Goal: Check status: Check status

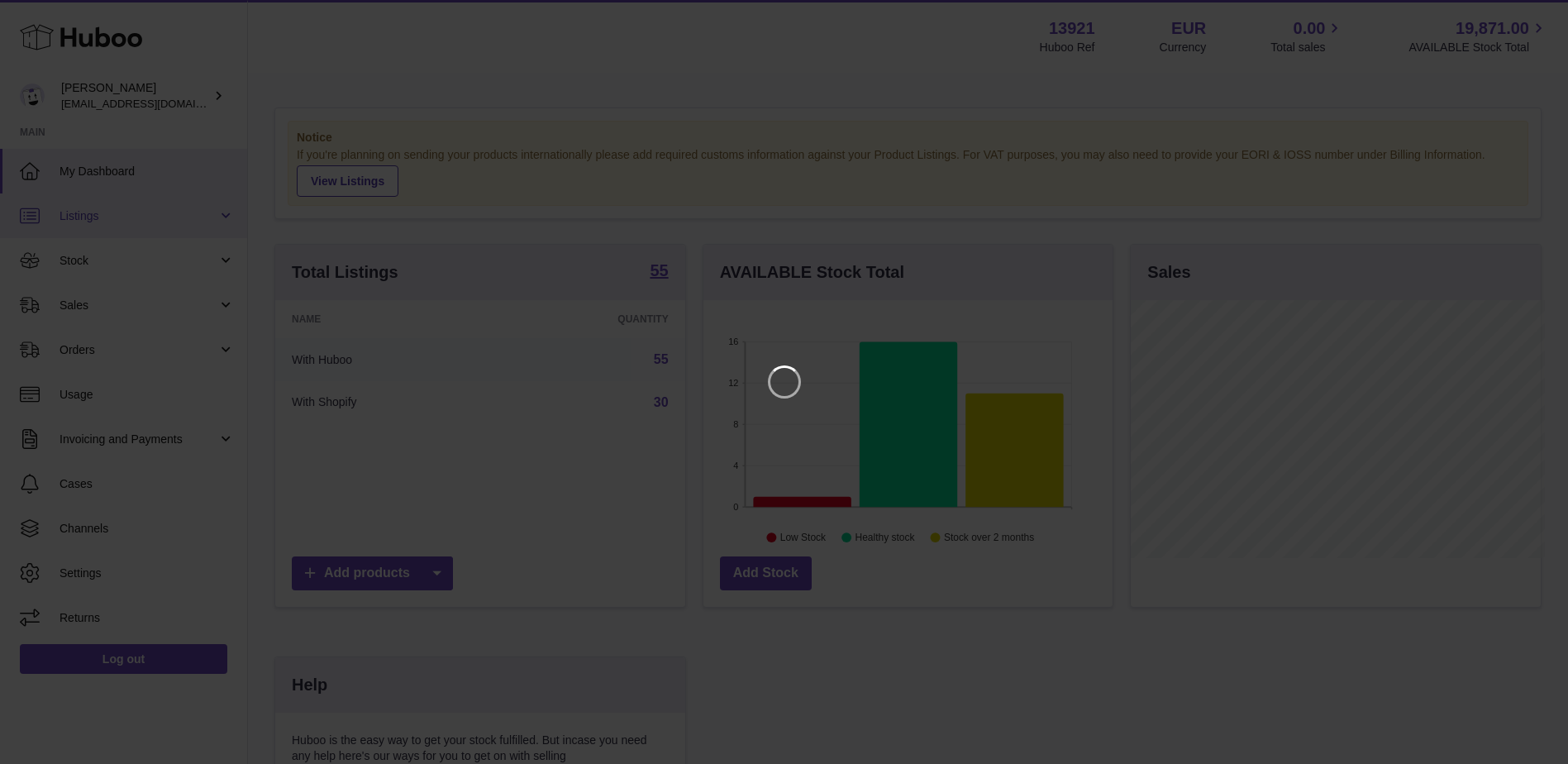
scroll to position [258, 414]
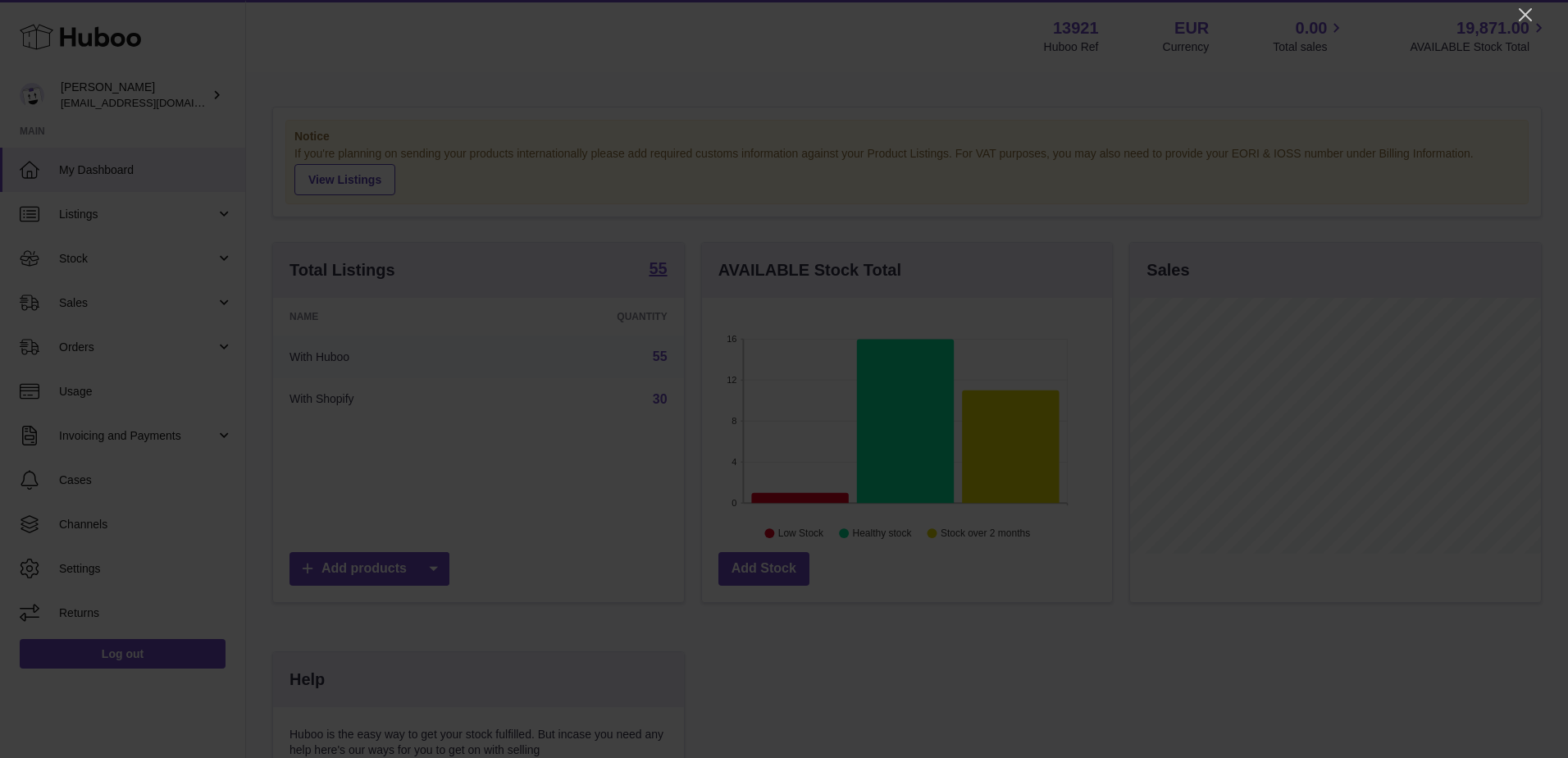
click at [1515, 19] on div at bounding box center [784, 379] width 1568 height 758
click at [1520, 16] on icon "Close" at bounding box center [1525, 15] width 20 height 20
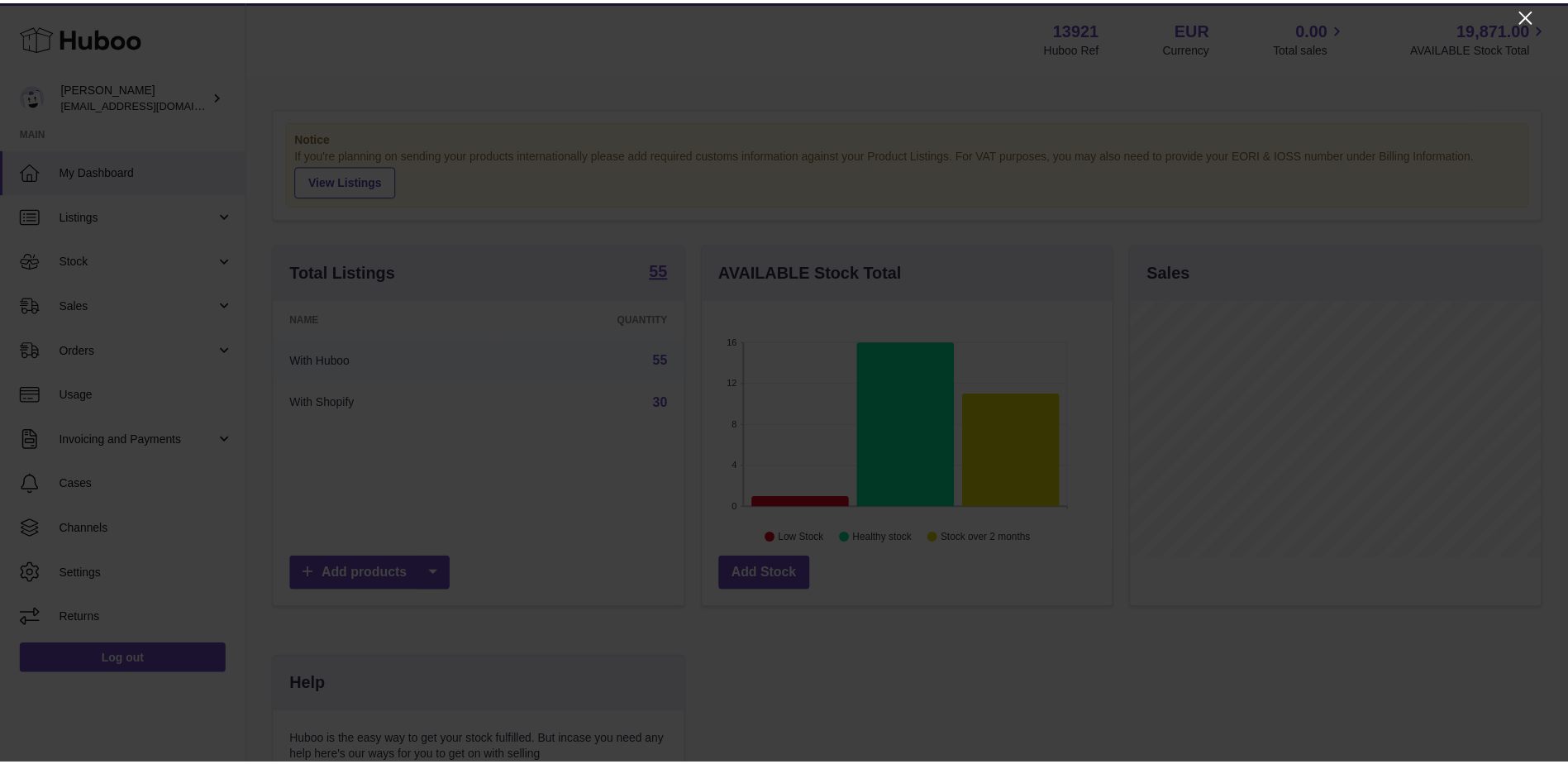
scroll to position [826419, 826156]
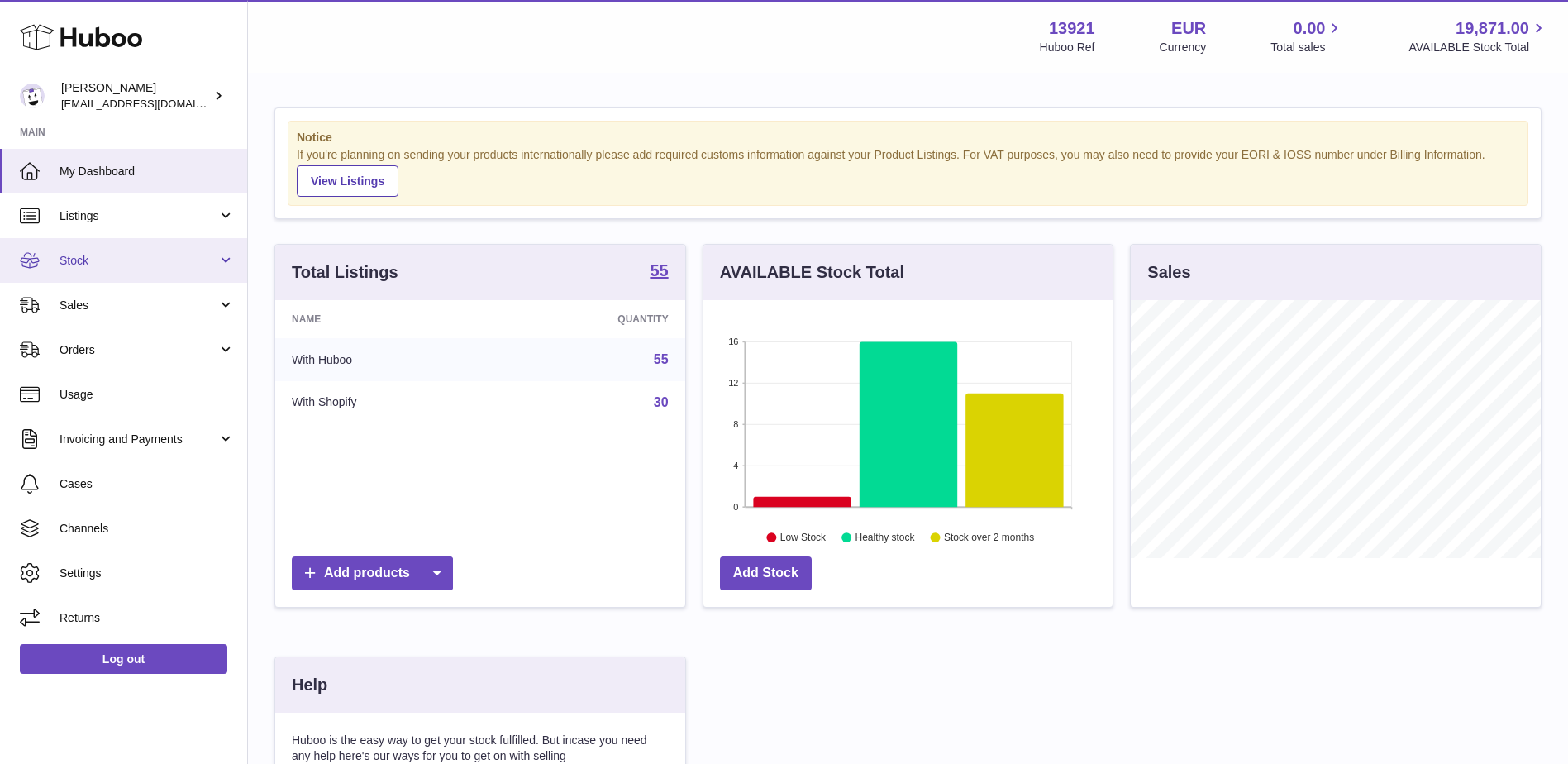
click at [115, 264] on span "Stock" at bounding box center [138, 261] width 158 height 16
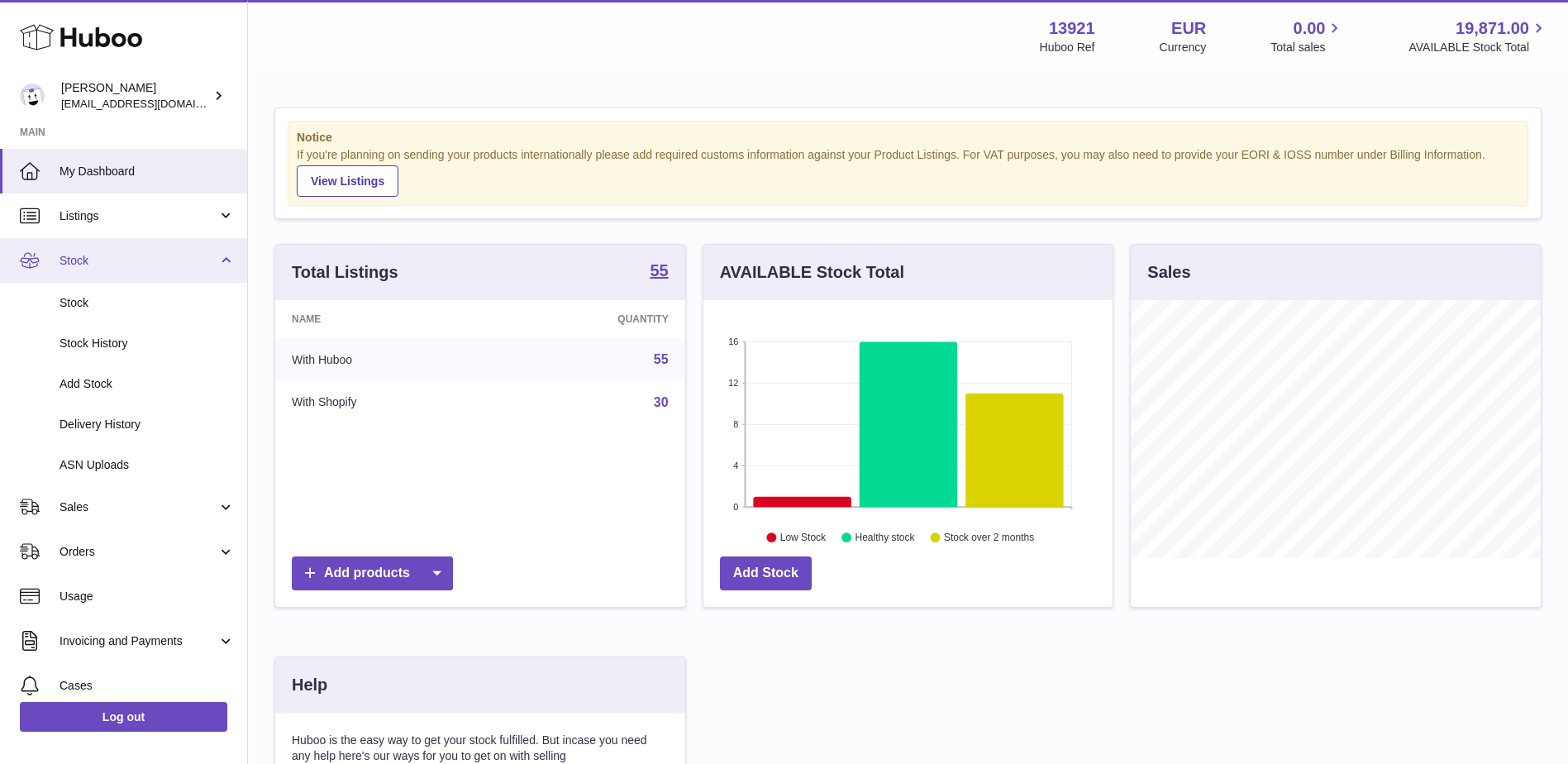
click at [133, 269] on link "Stock" at bounding box center [123, 260] width 247 height 45
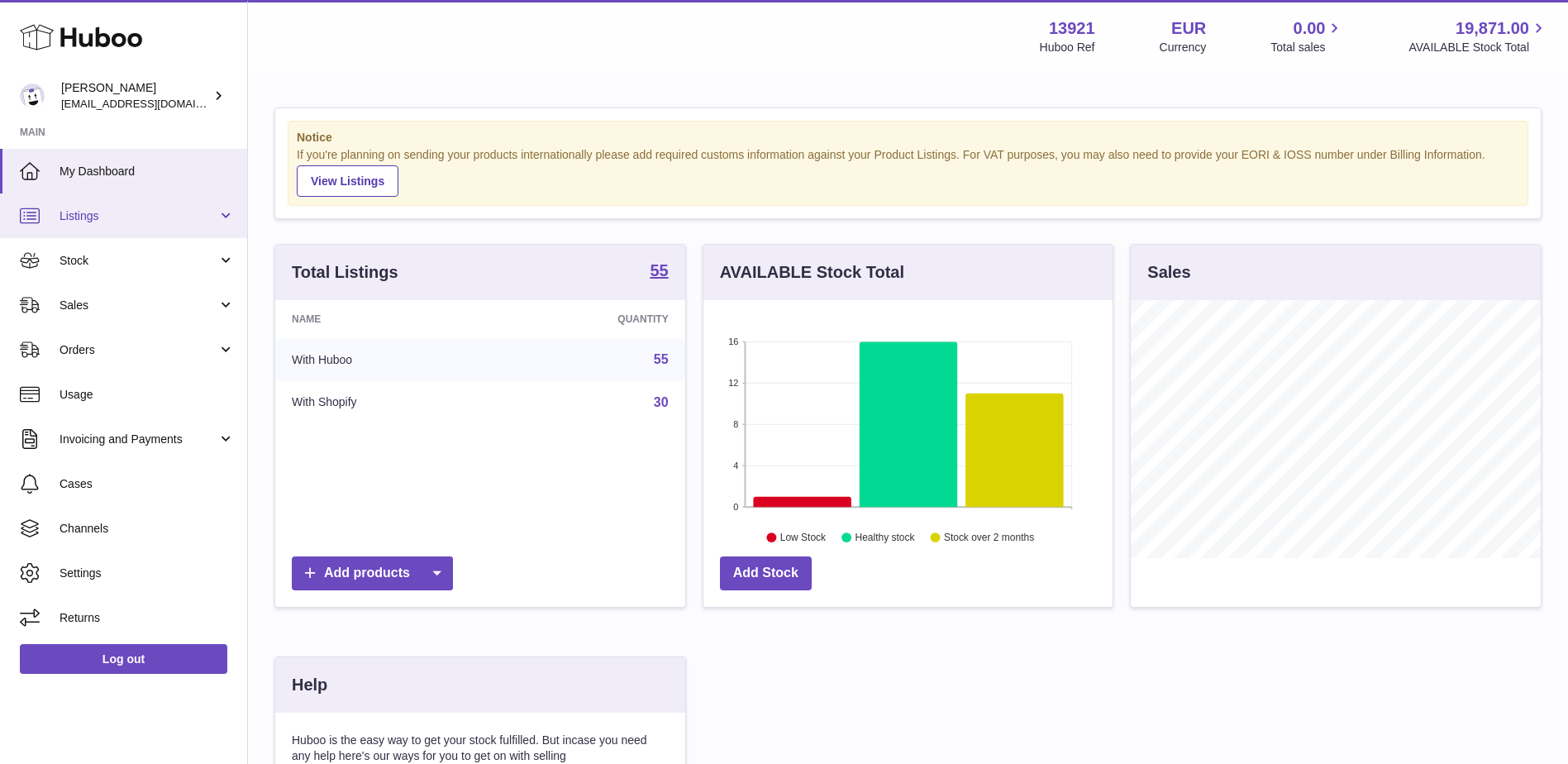
click at [147, 208] on span "Listings" at bounding box center [138, 216] width 158 height 16
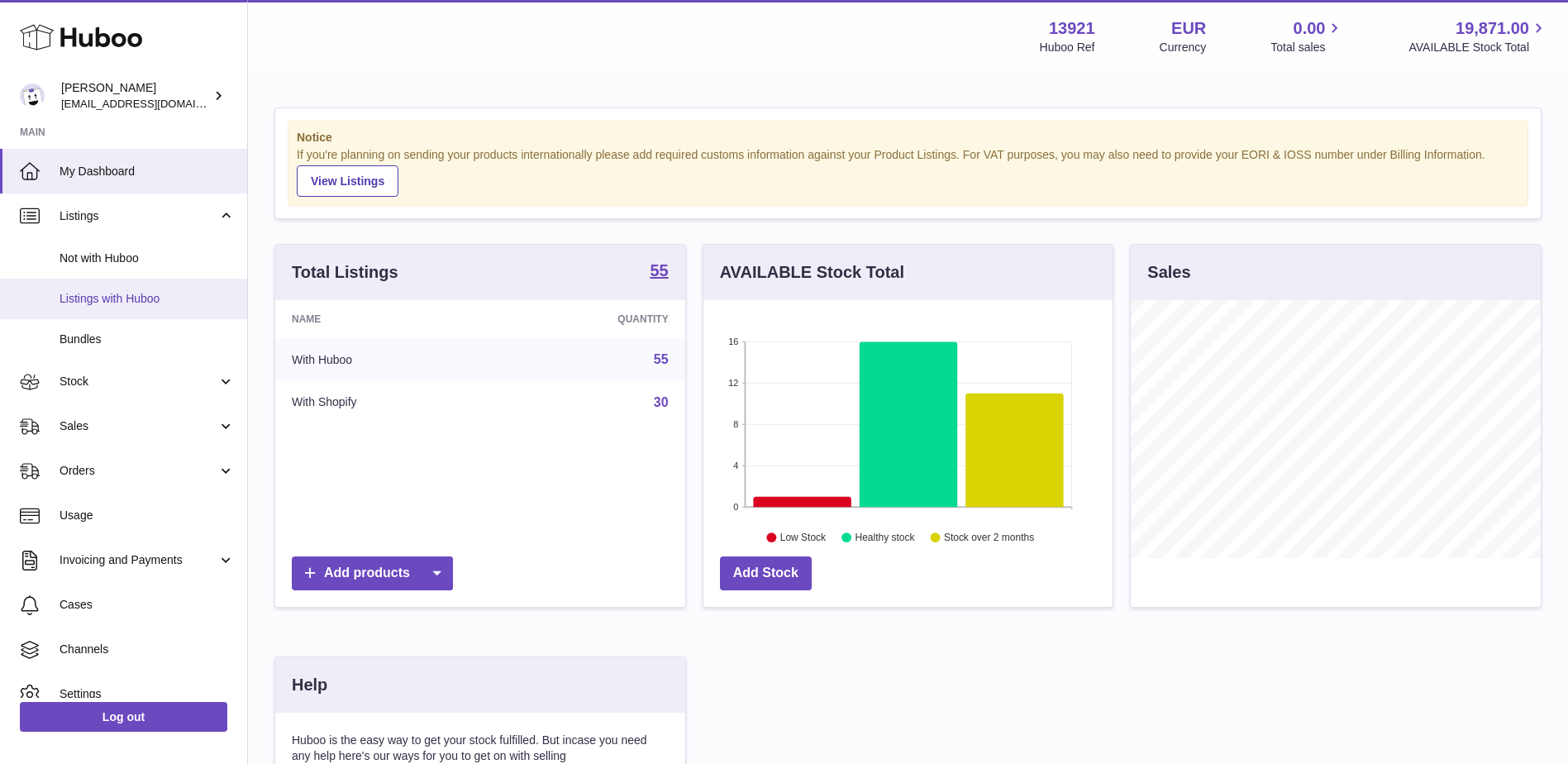
click at [128, 306] on span "Listings with Huboo" at bounding box center [147, 299] width 175 height 16
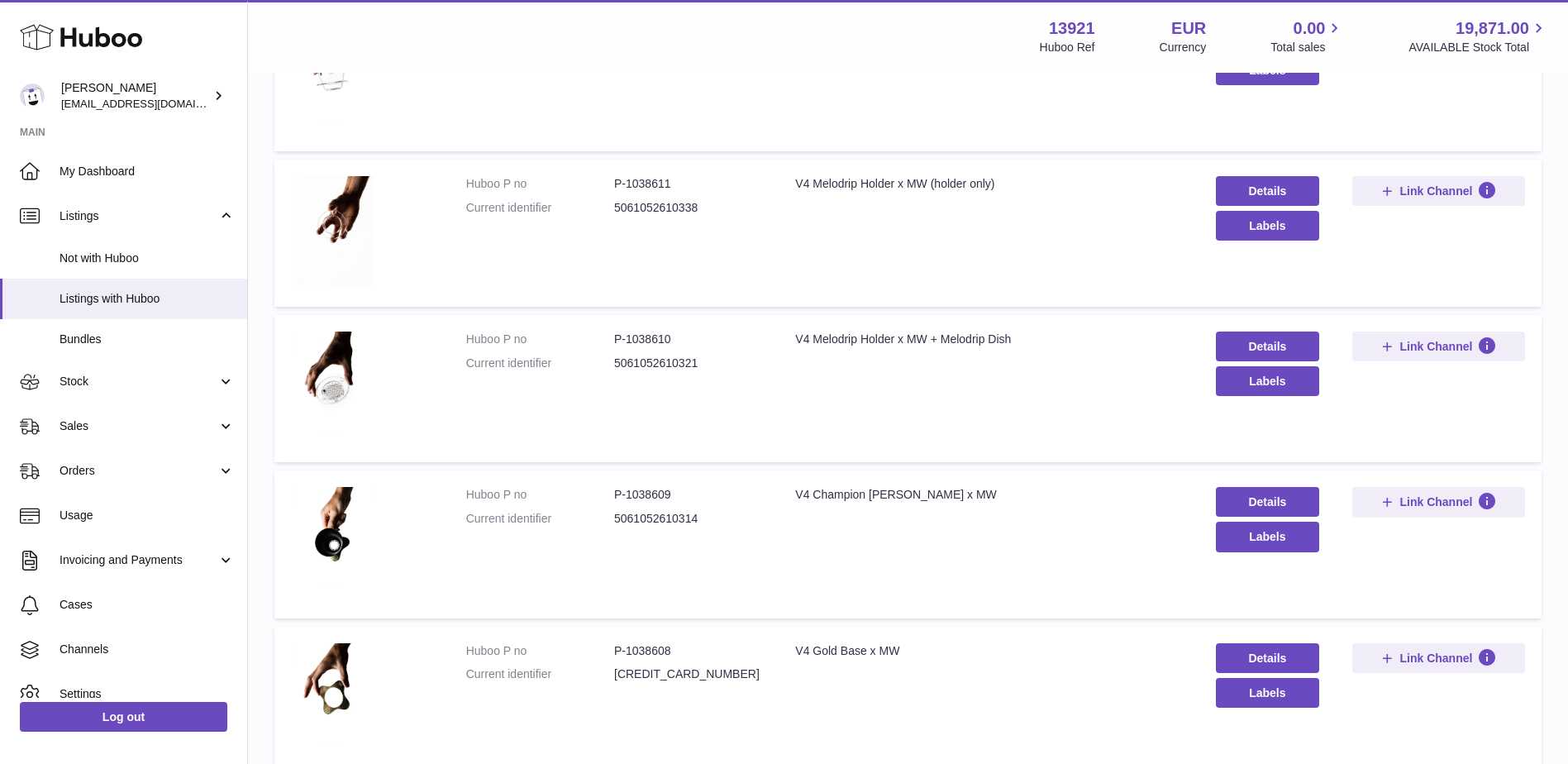
scroll to position [1157, 0]
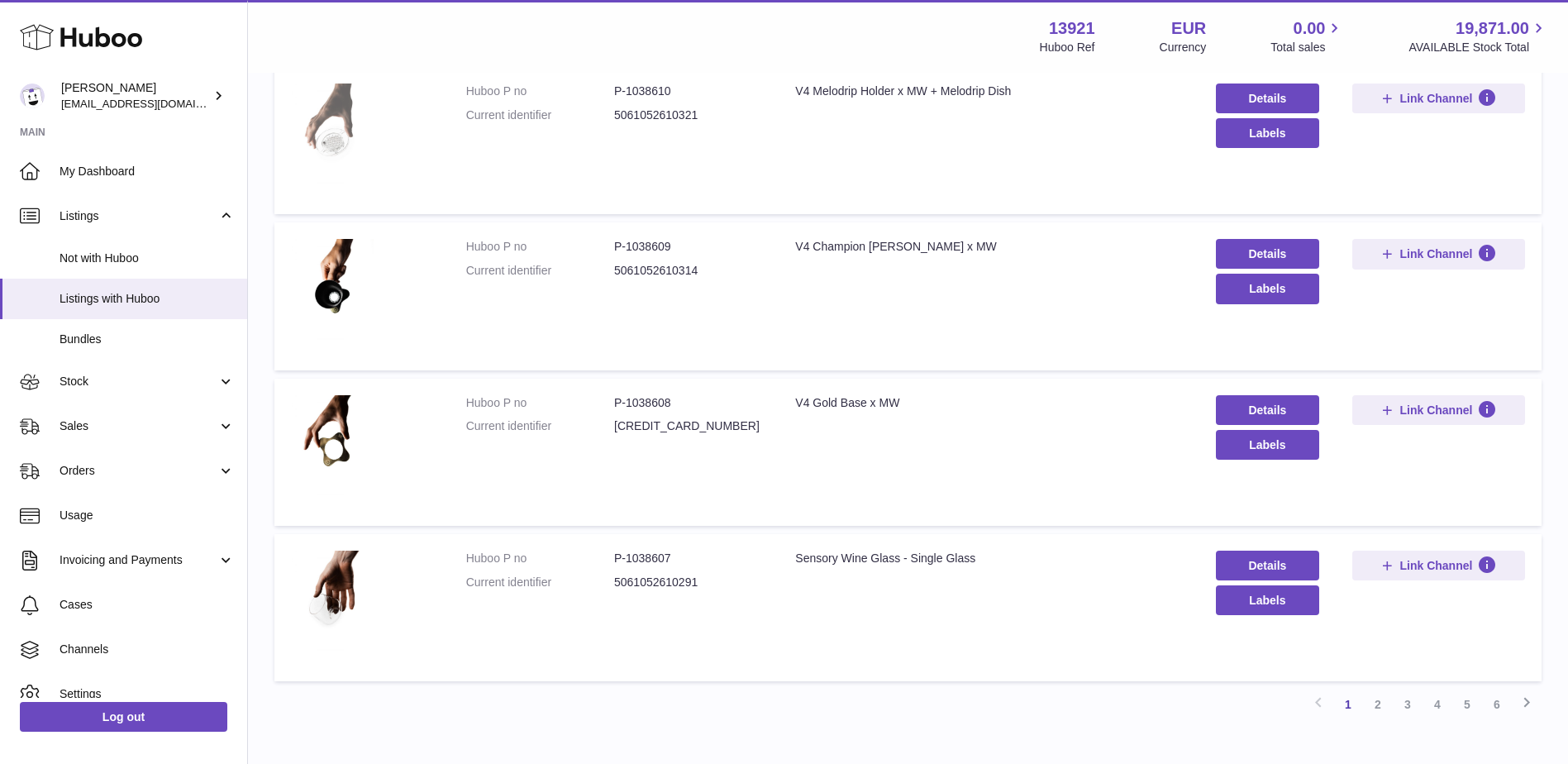
click at [339, 114] on img at bounding box center [332, 138] width 83 height 110
click at [338, 567] on img at bounding box center [332, 605] width 83 height 110
click at [1374, 701] on link "2" at bounding box center [1378, 704] width 29 height 29
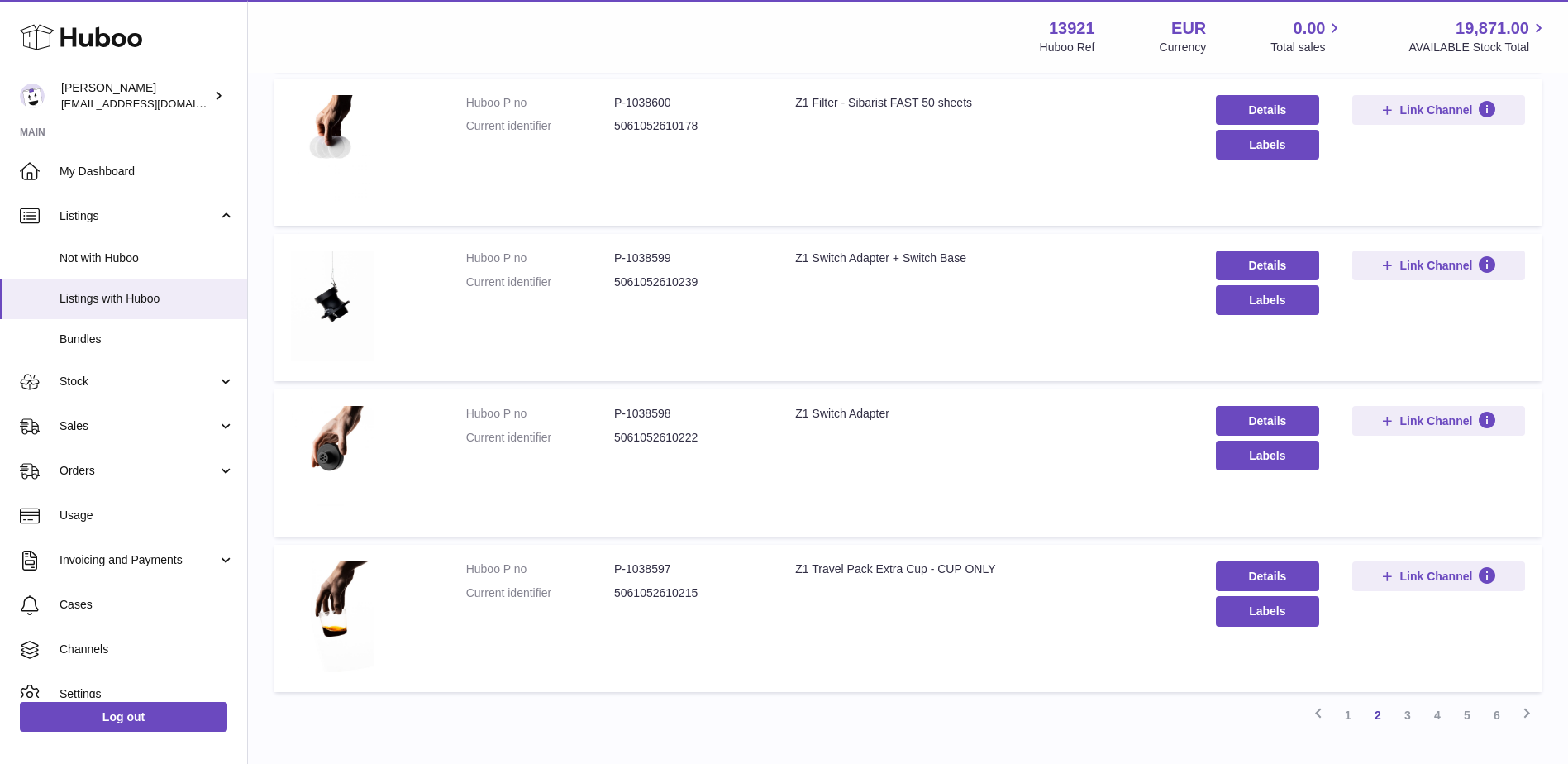
scroll to position [1258, 0]
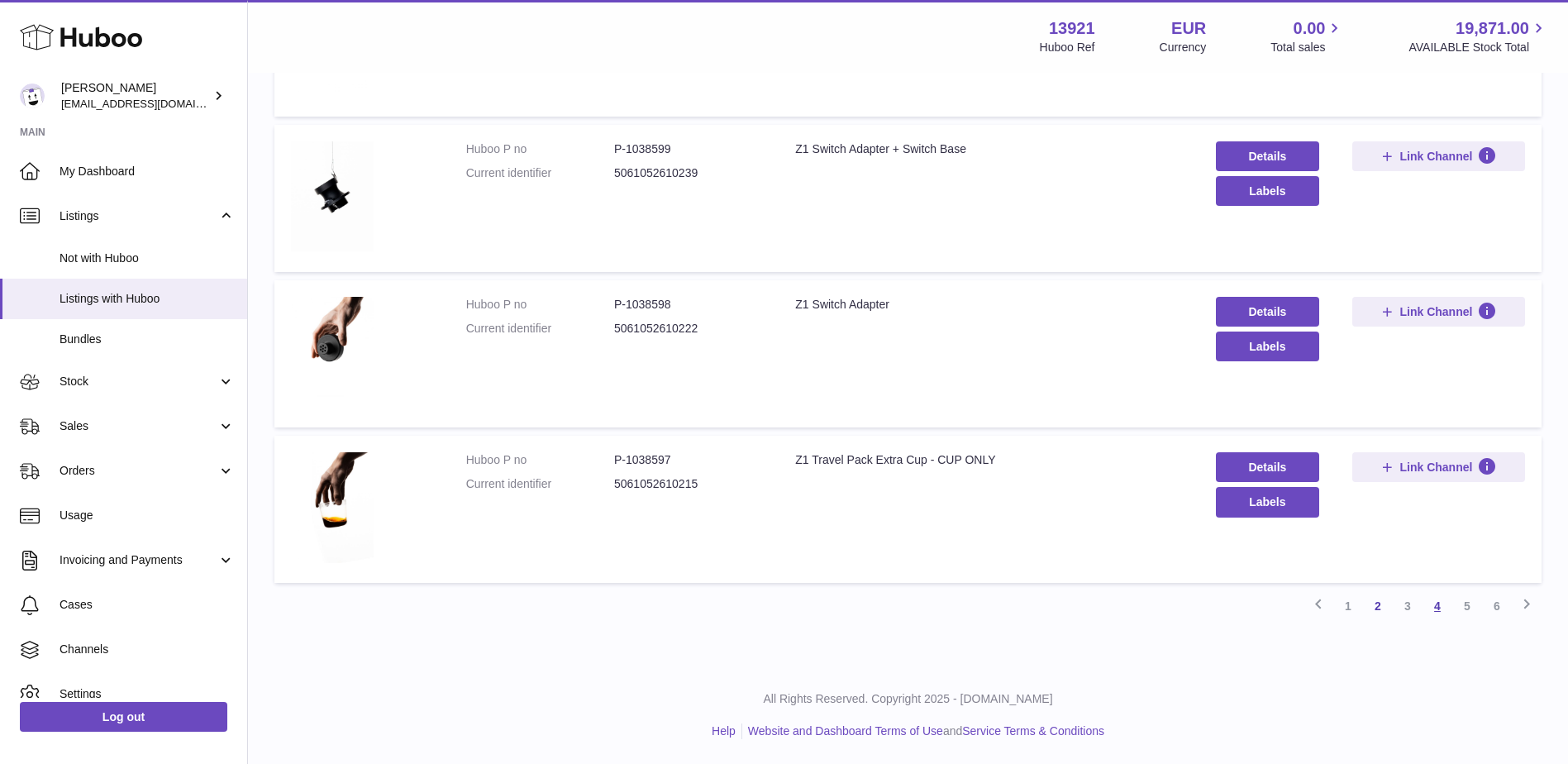
click at [1430, 600] on link "4" at bounding box center [1437, 605] width 29 height 29
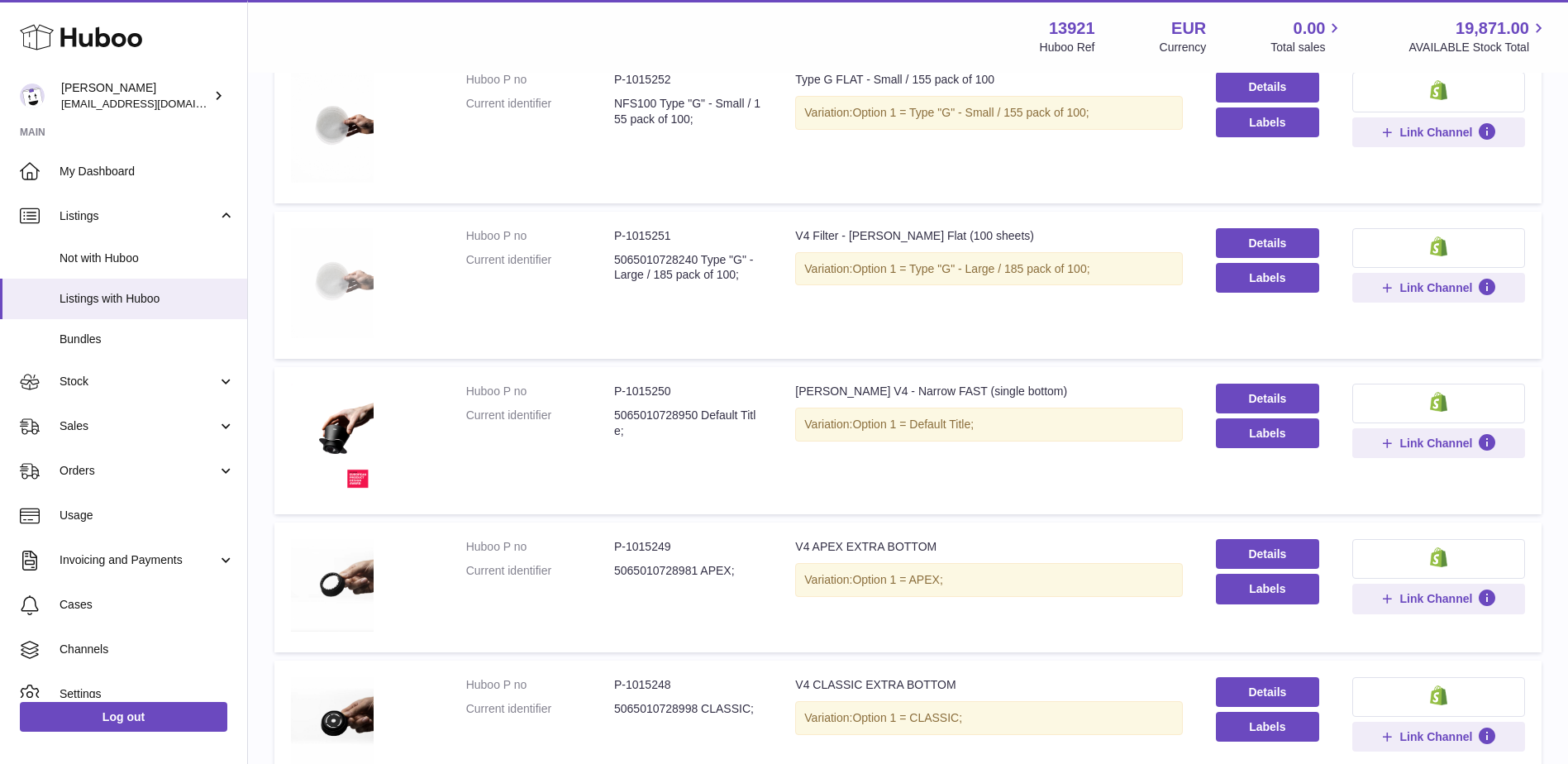
scroll to position [819, 0]
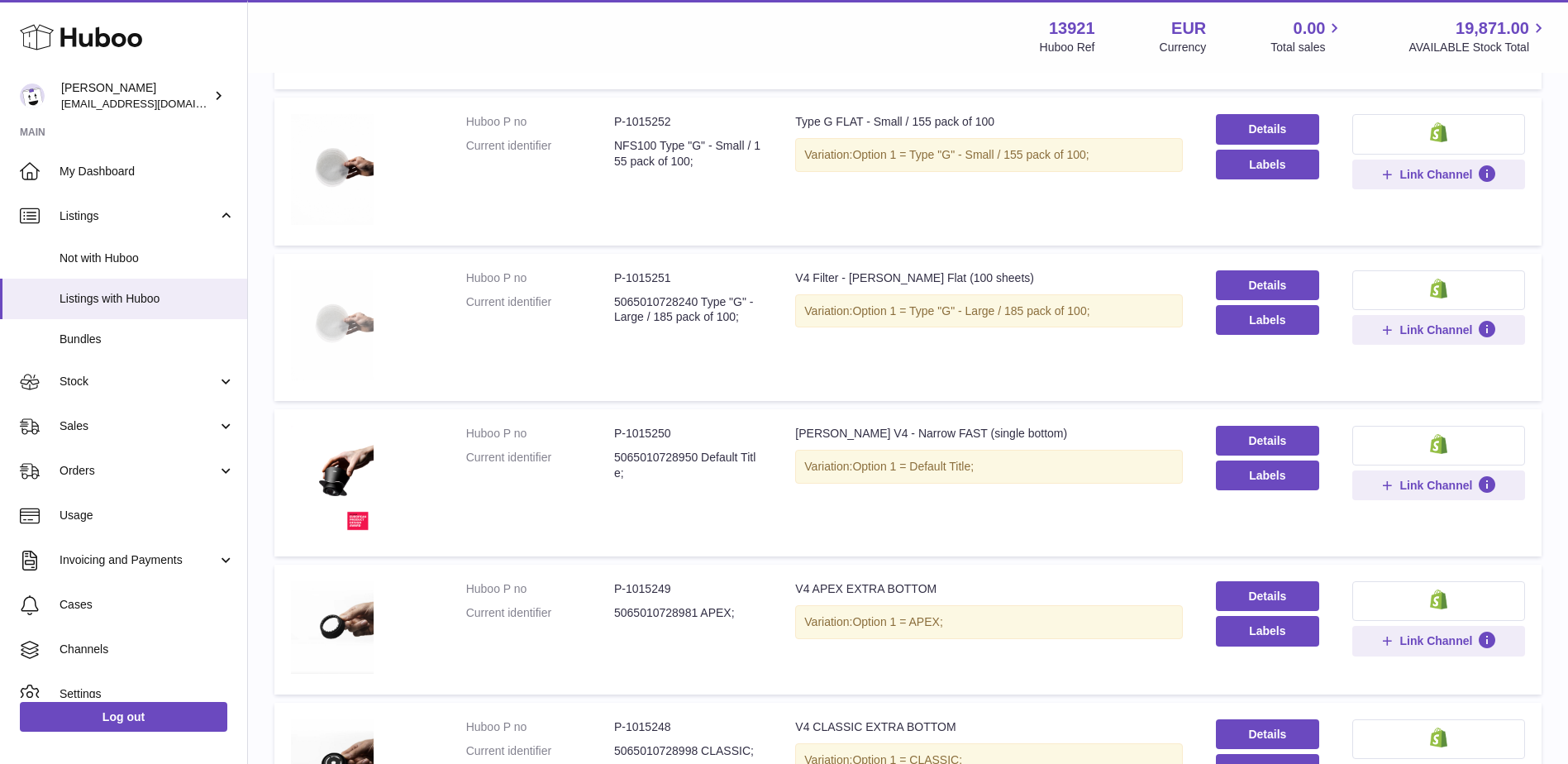
click at [350, 336] on img at bounding box center [332, 325] width 83 height 110
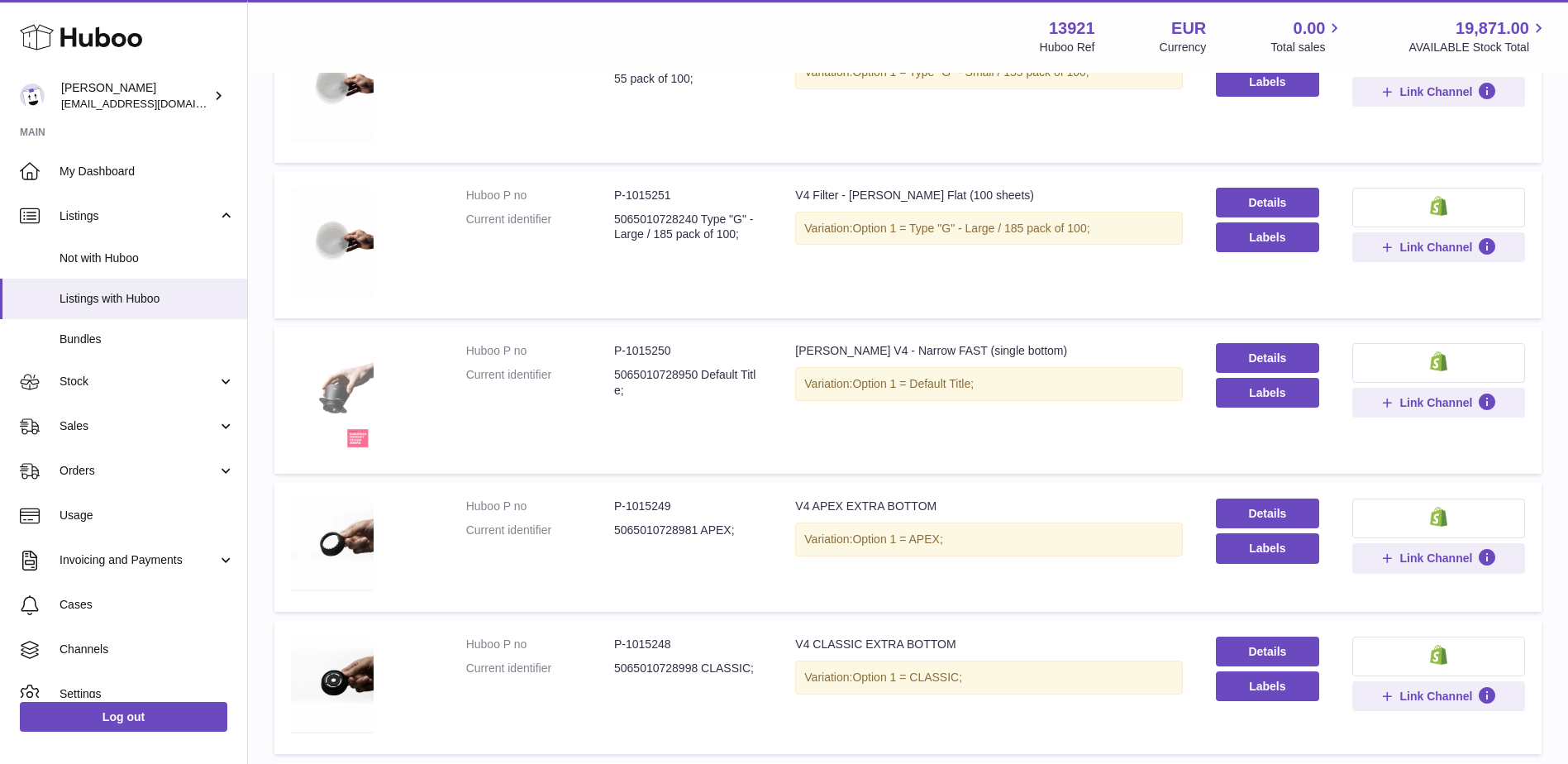
click at [335, 393] on img at bounding box center [332, 398] width 83 height 110
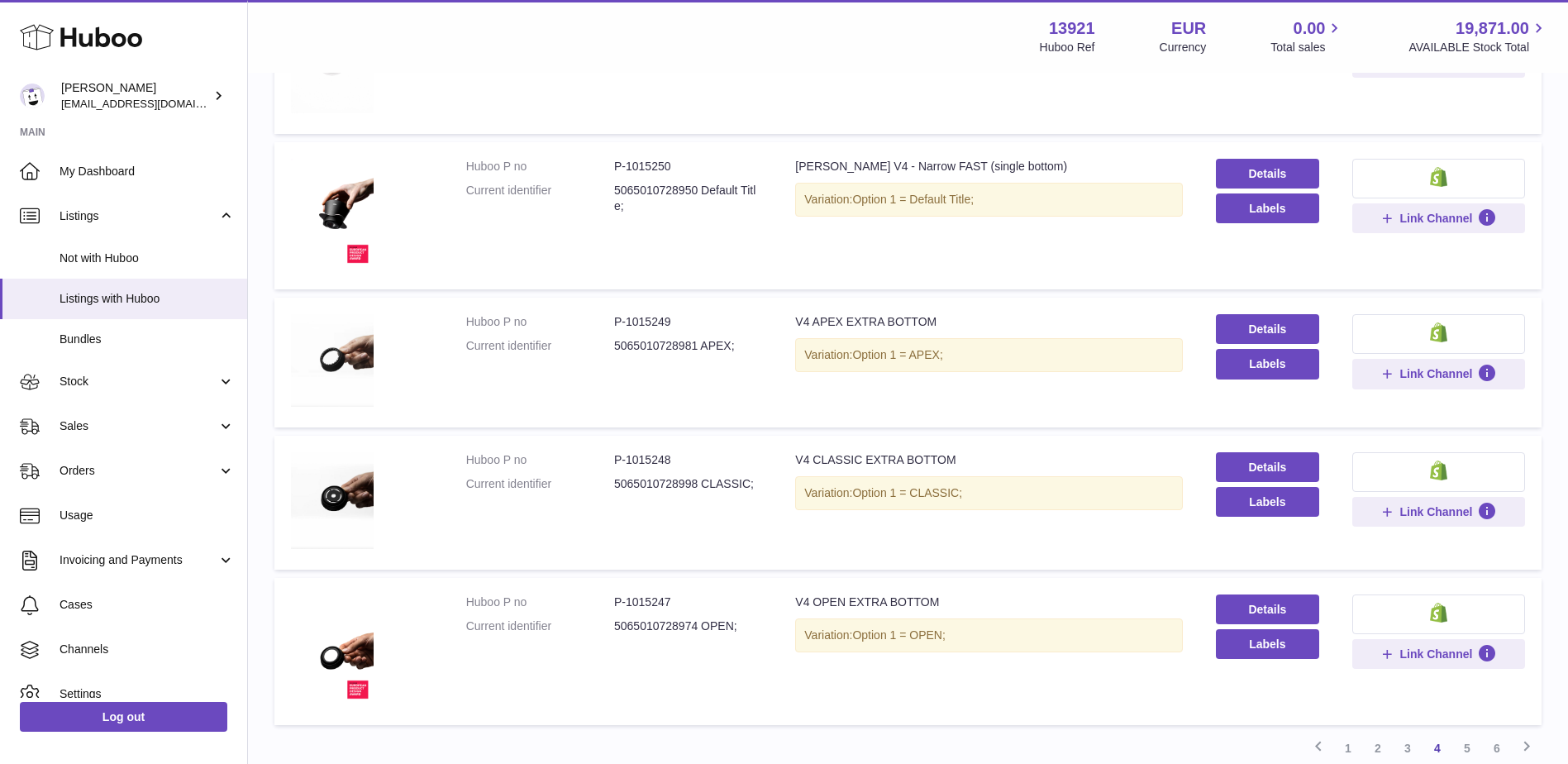
scroll to position [1228, 0]
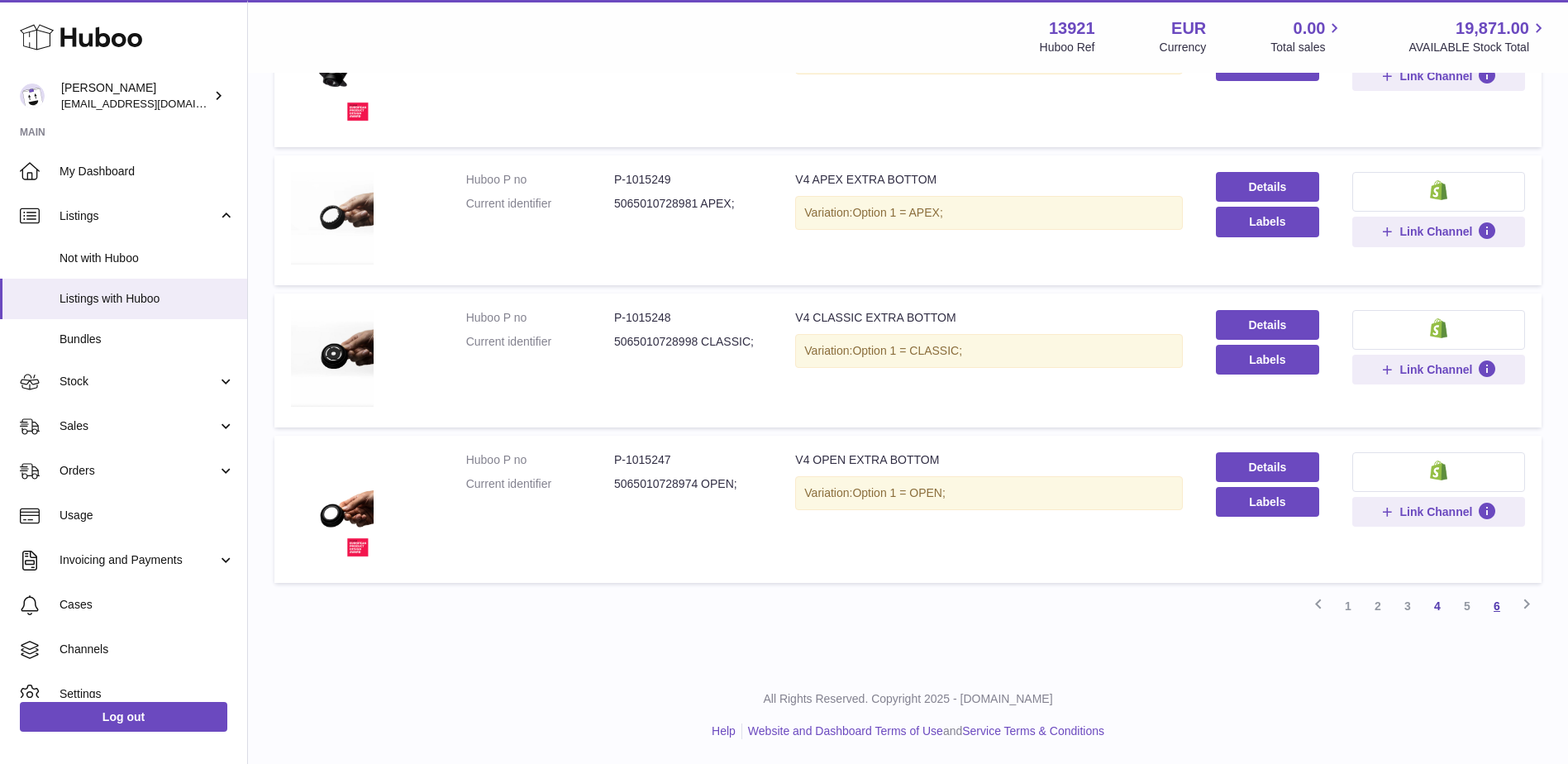
click at [1501, 609] on link "6" at bounding box center [1497, 605] width 29 height 29
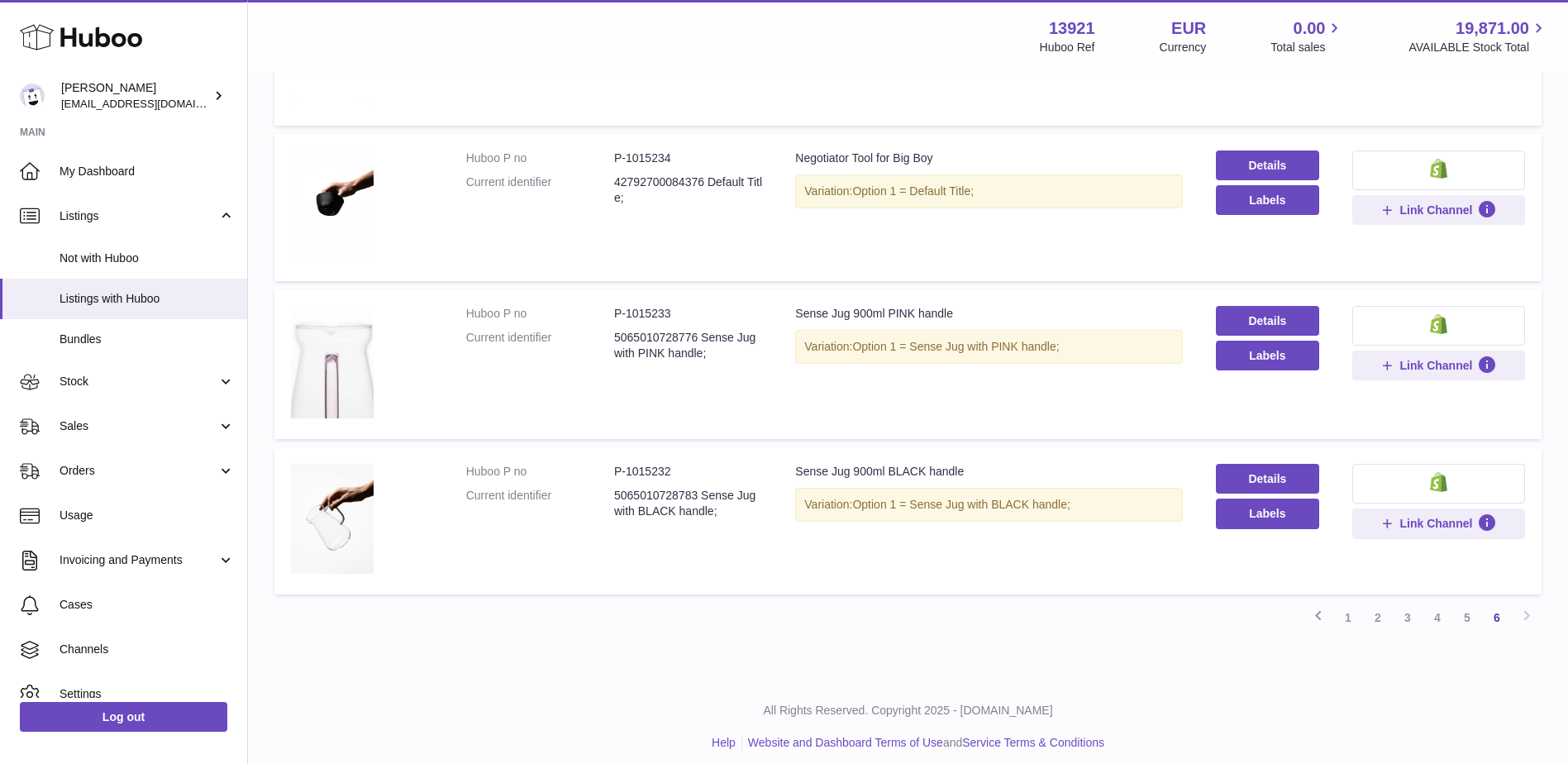
scroll to position [480, 0]
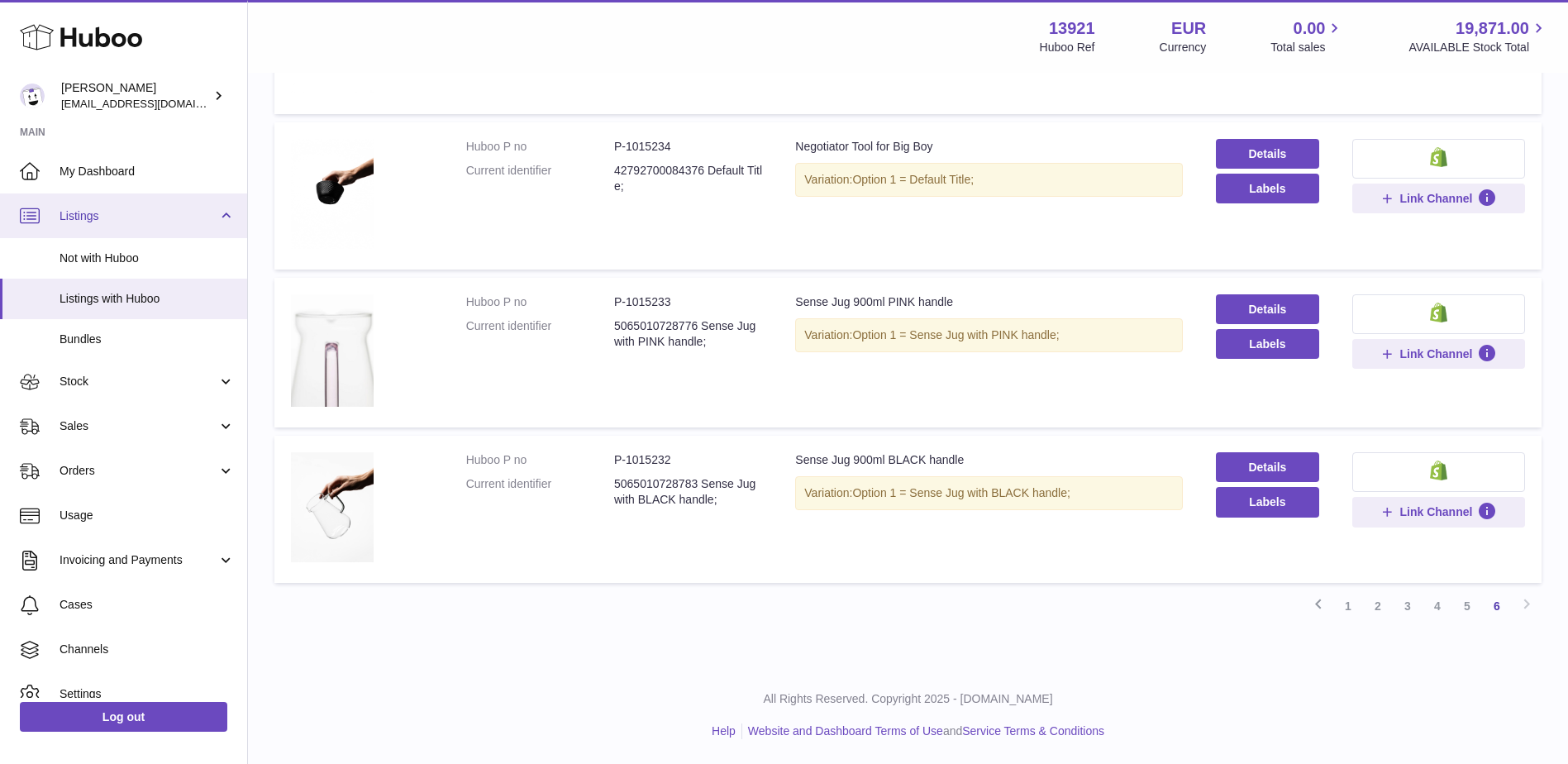
click at [113, 222] on span "Listings" at bounding box center [138, 216] width 158 height 16
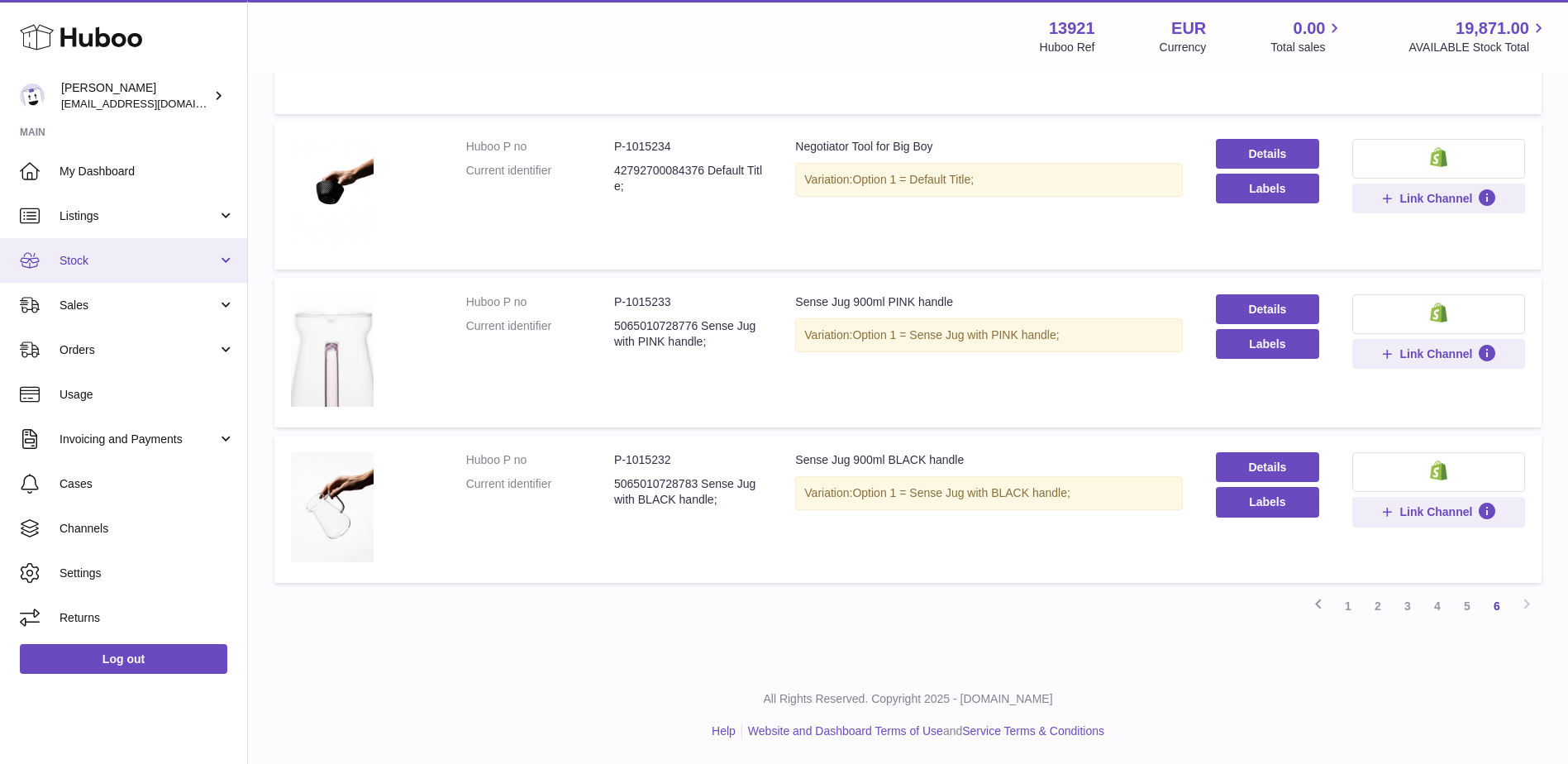
click at [125, 262] on span "Stock" at bounding box center [138, 261] width 158 height 16
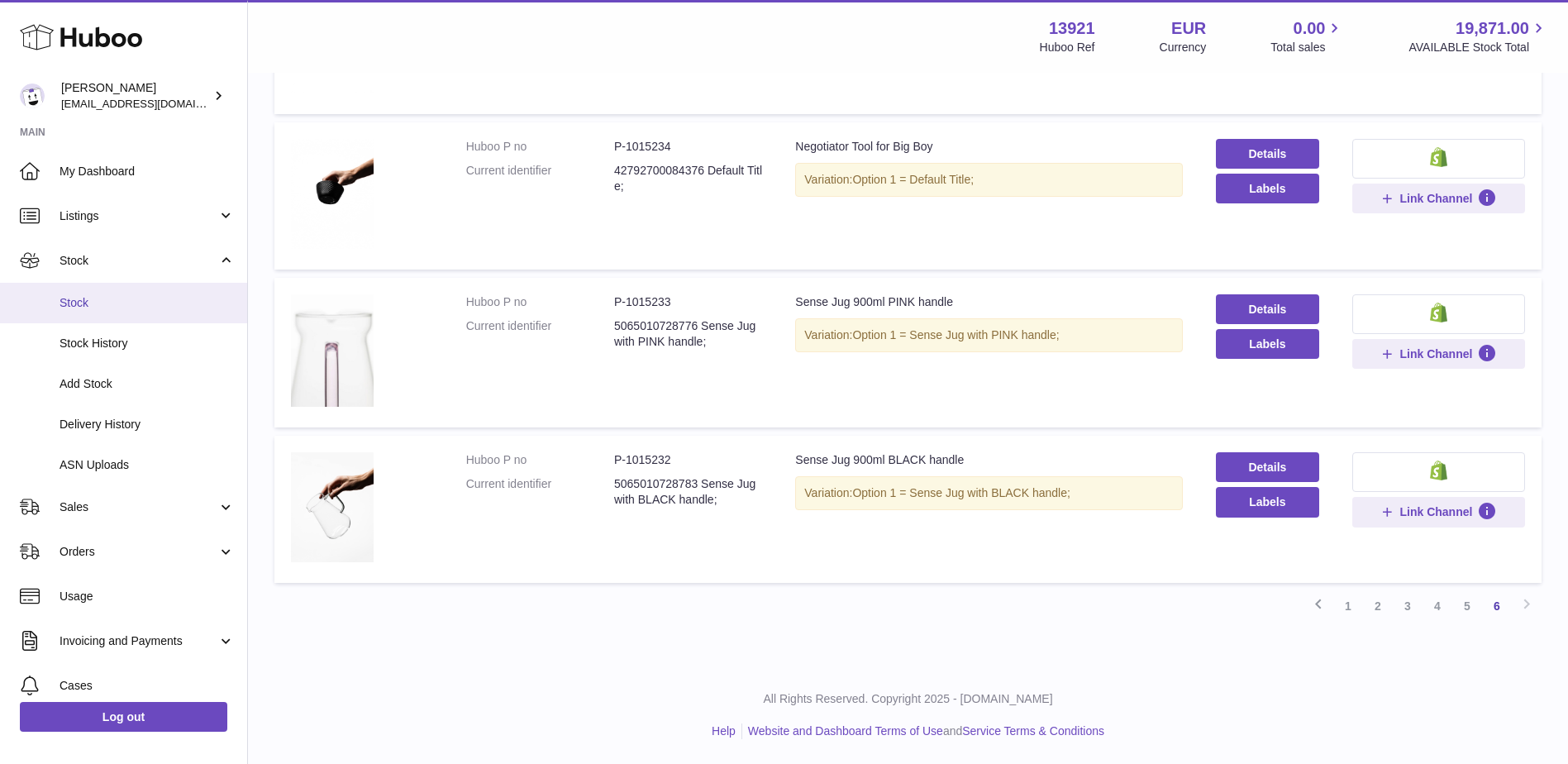
click at [128, 314] on link "Stock" at bounding box center [123, 302] width 247 height 40
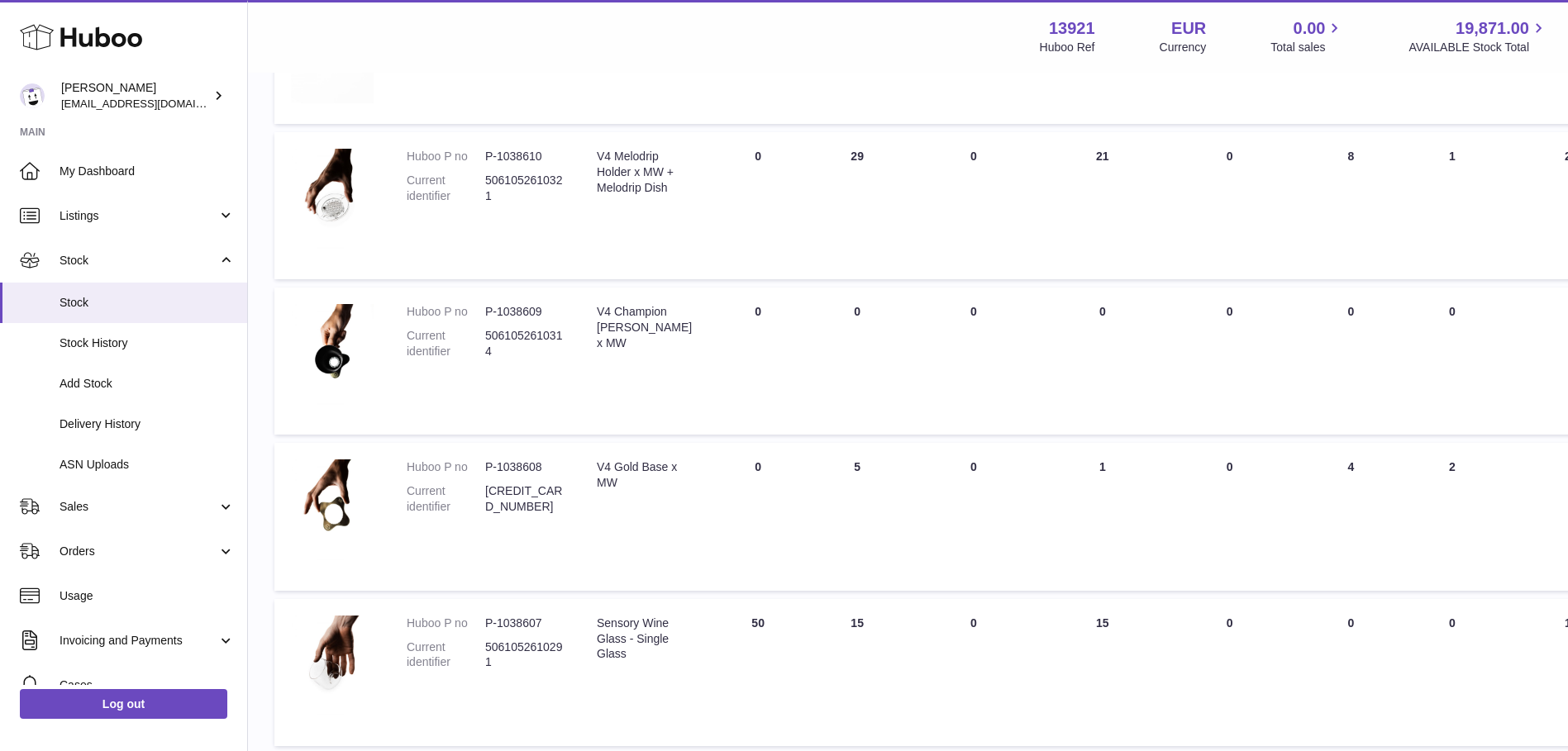
scroll to position [1303, 0]
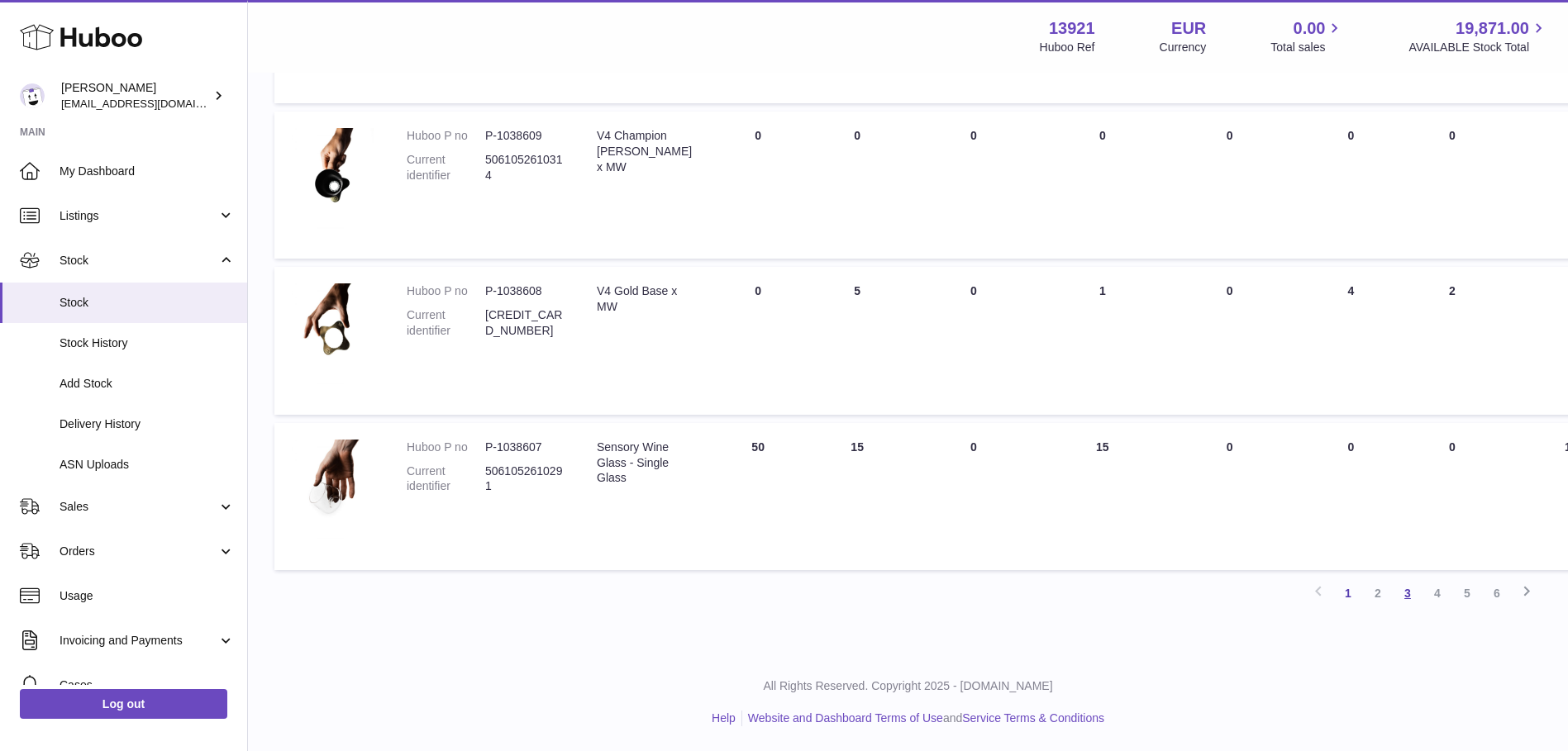
click at [1414, 591] on link "3" at bounding box center [1407, 593] width 29 height 29
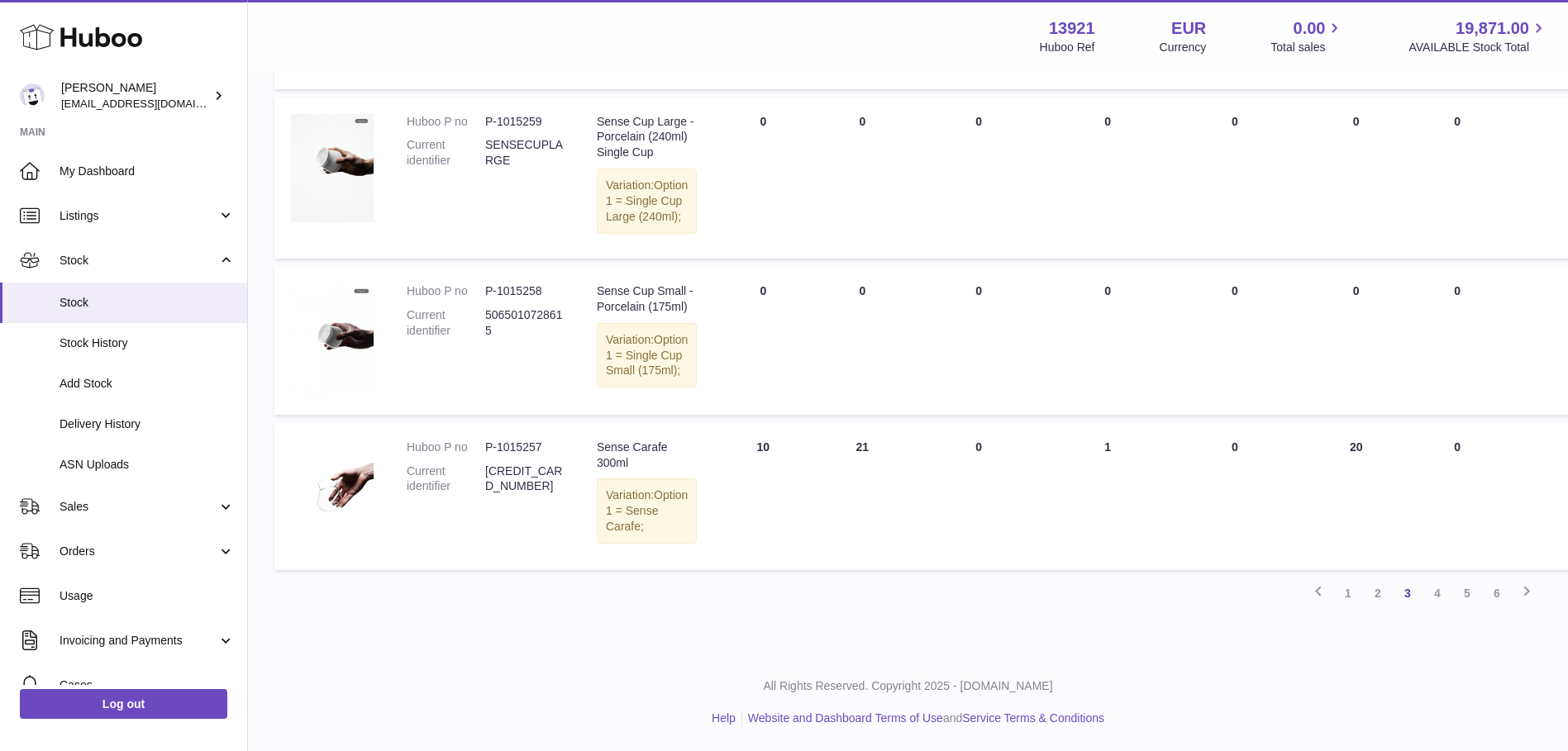
scroll to position [1460, 0]
click at [324, 283] on img at bounding box center [332, 338] width 83 height 111
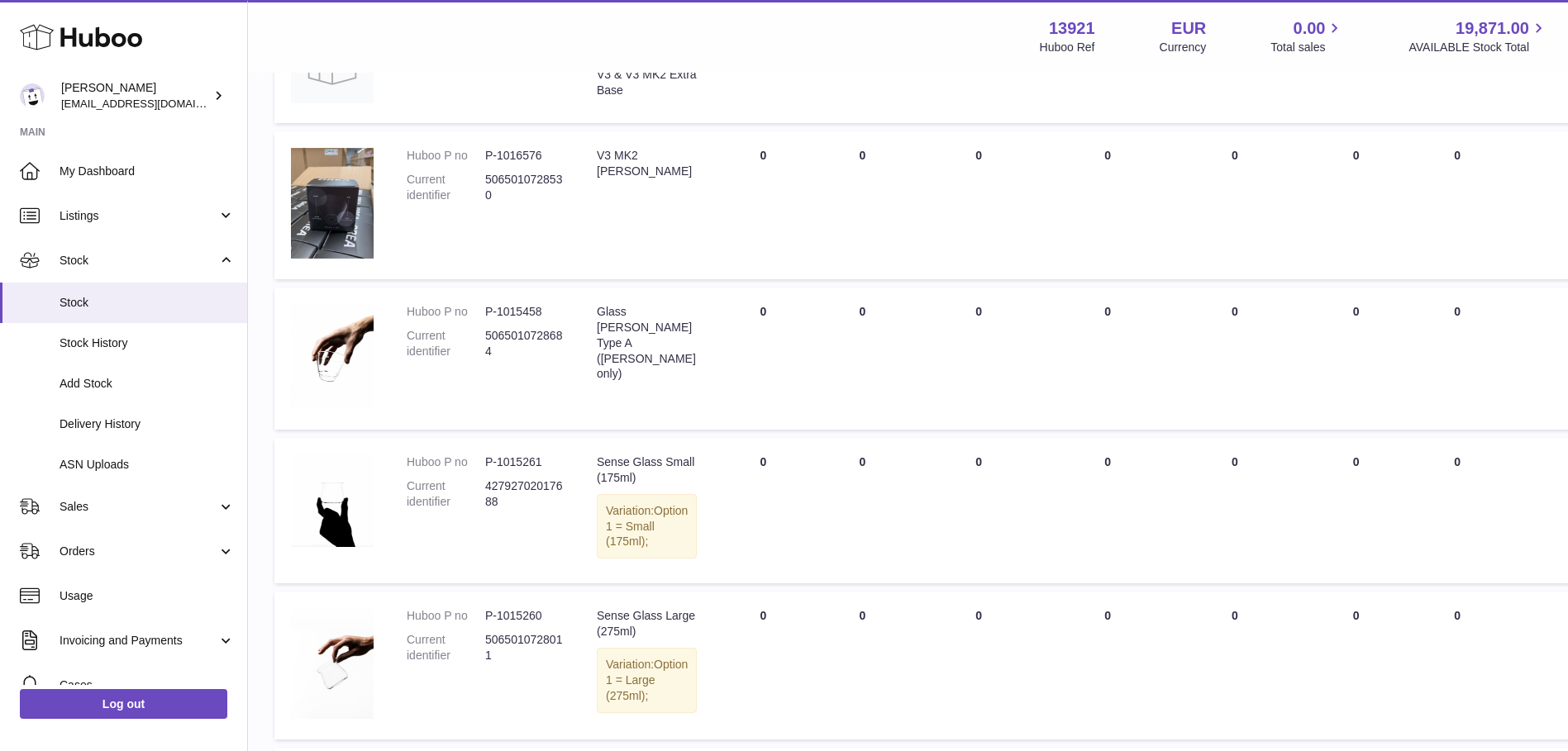
scroll to position [469, 0]
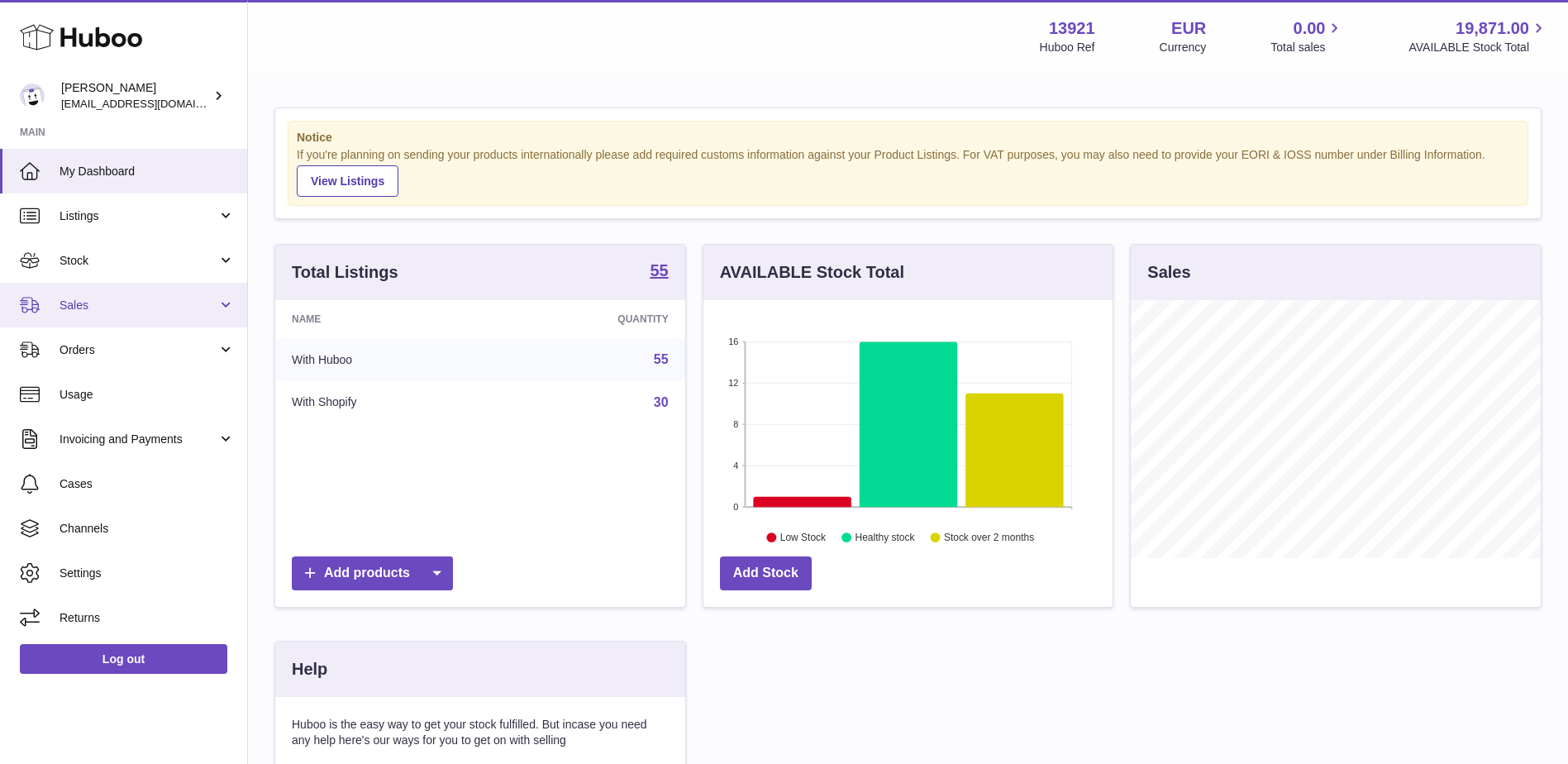
scroll to position [258, 409]
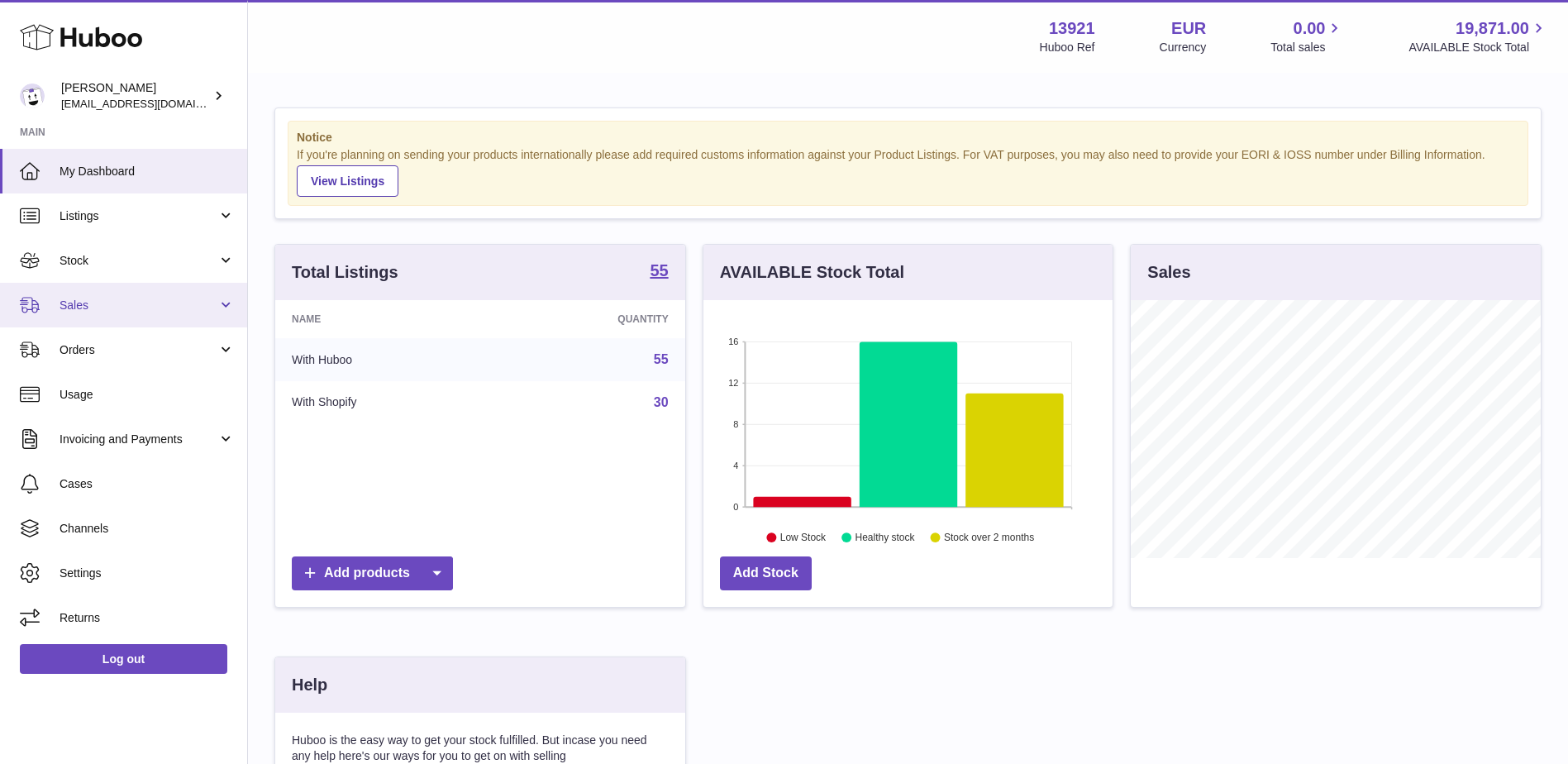
click at [170, 295] on link "Sales" at bounding box center [123, 305] width 247 height 45
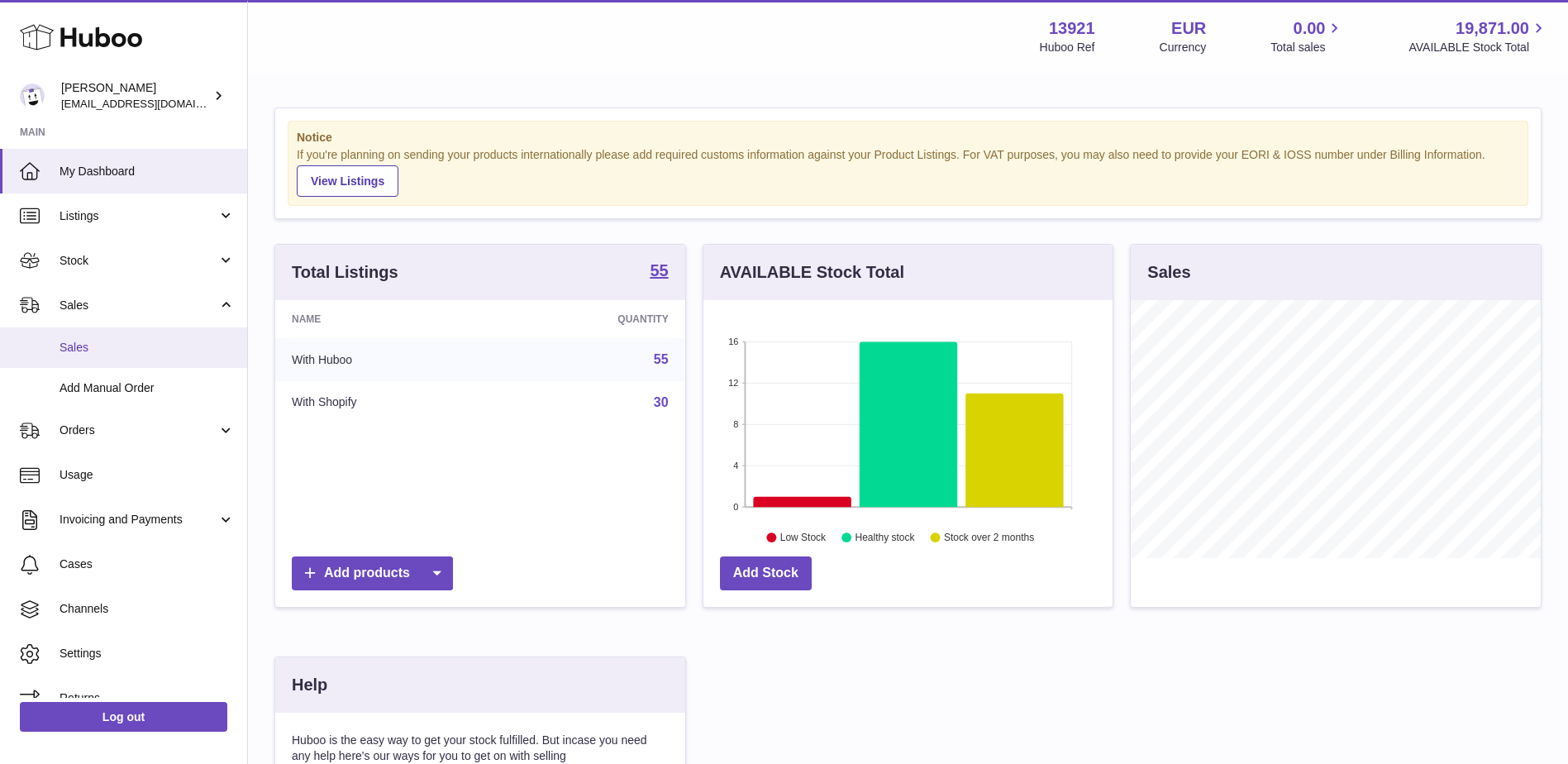
click at [152, 358] on link "Sales" at bounding box center [123, 347] width 247 height 40
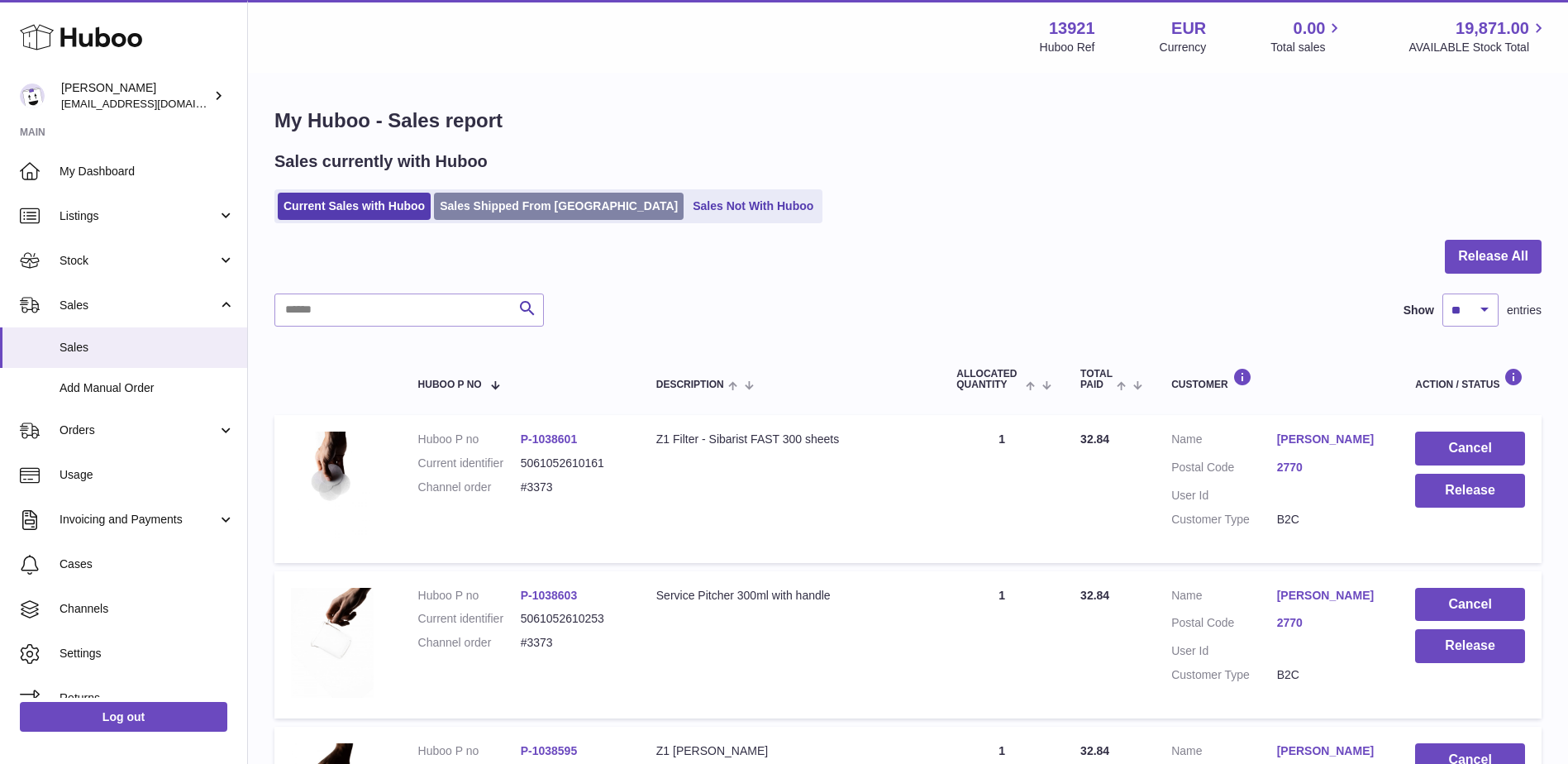
click at [517, 211] on link "Sales Shipped From [GEOGRAPHIC_DATA]" at bounding box center [558, 206] width 249 height 28
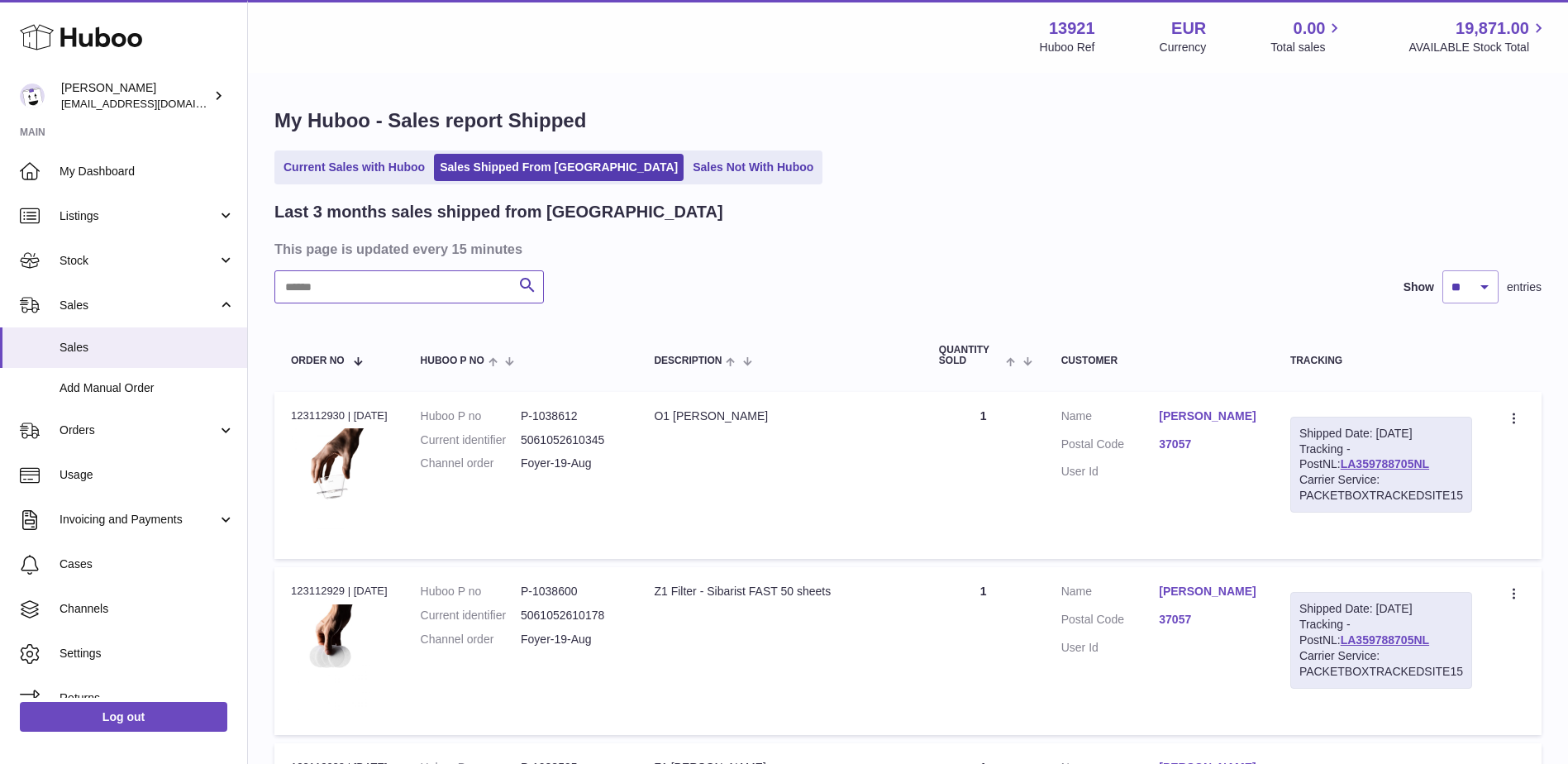
paste input "**********"
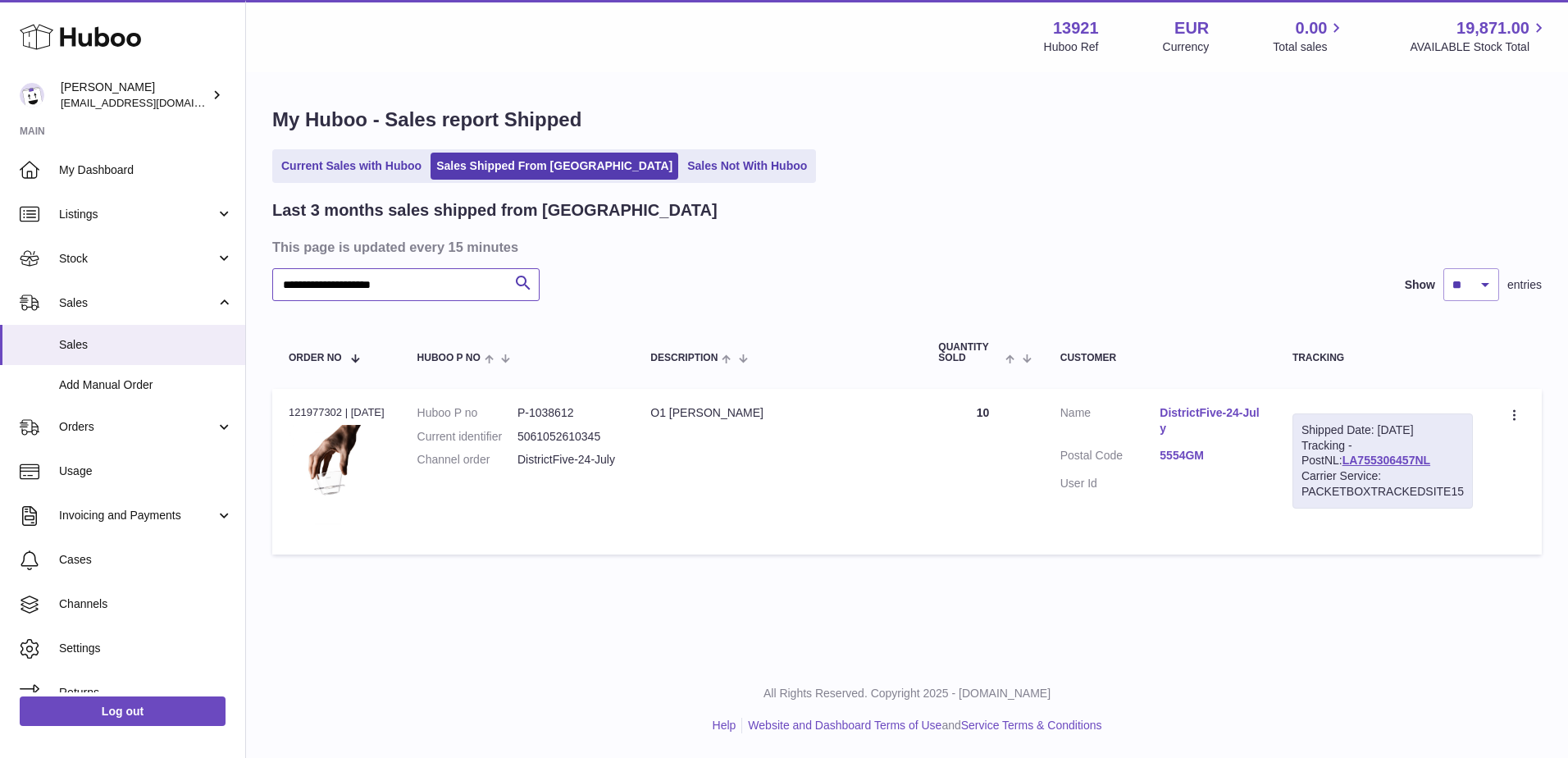
type input "**********"
click at [1191, 410] on link "DistrictFive-24-July" at bounding box center [1209, 420] width 100 height 31
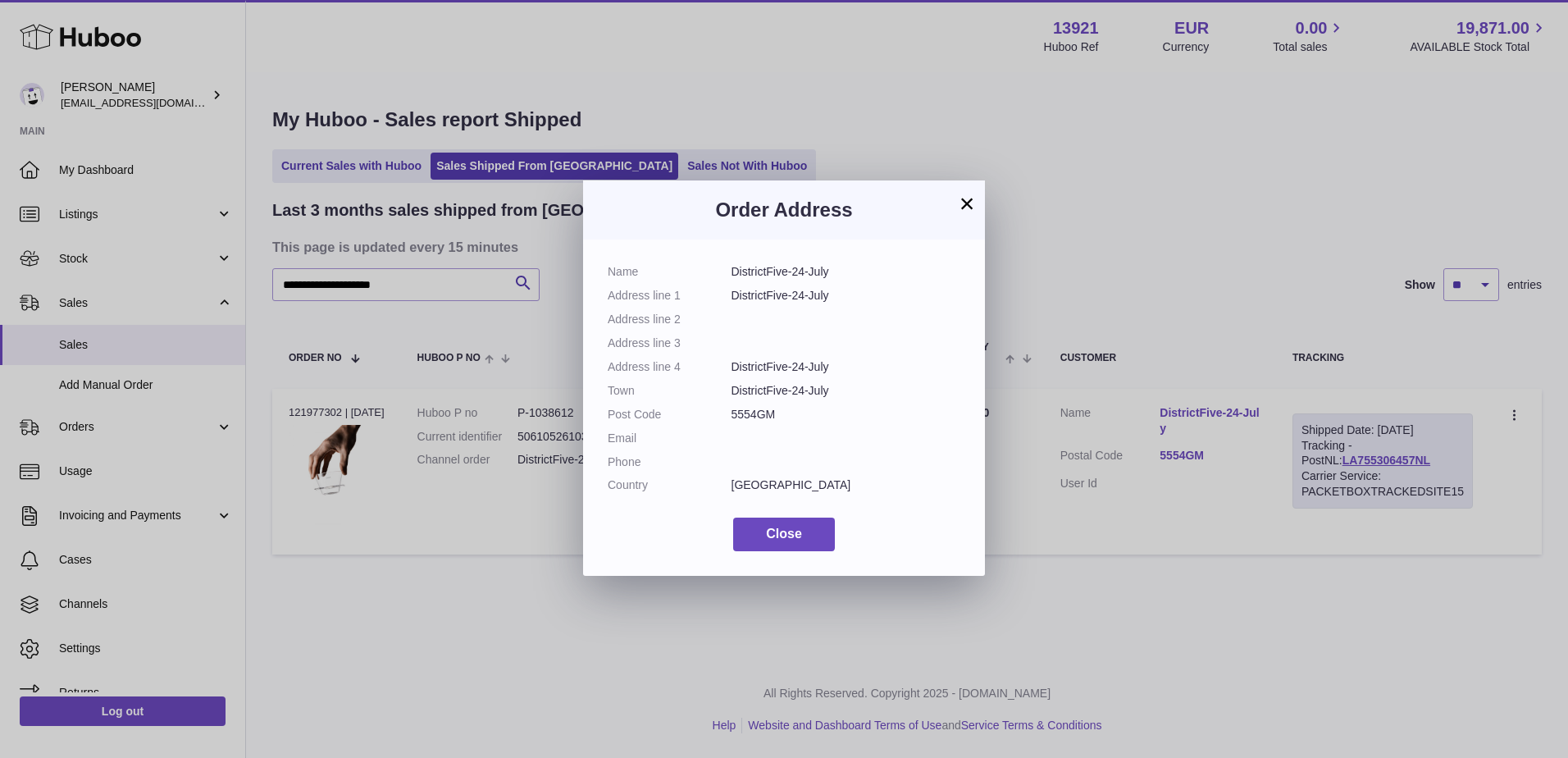
click at [974, 200] on button "×" at bounding box center [967, 203] width 20 height 20
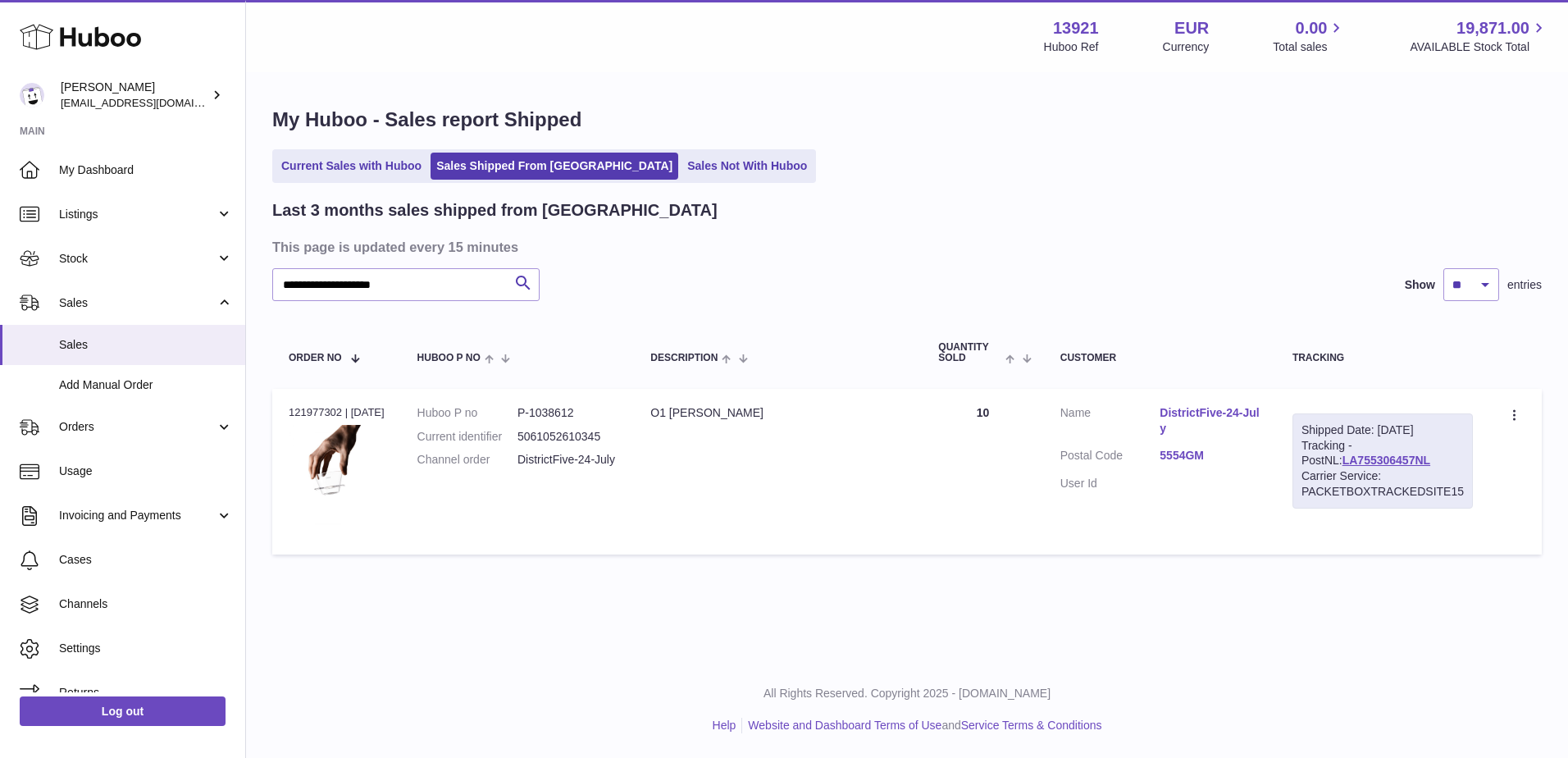
click at [1239, 410] on link "DistrictFive-24-July" at bounding box center [1209, 420] width 100 height 31
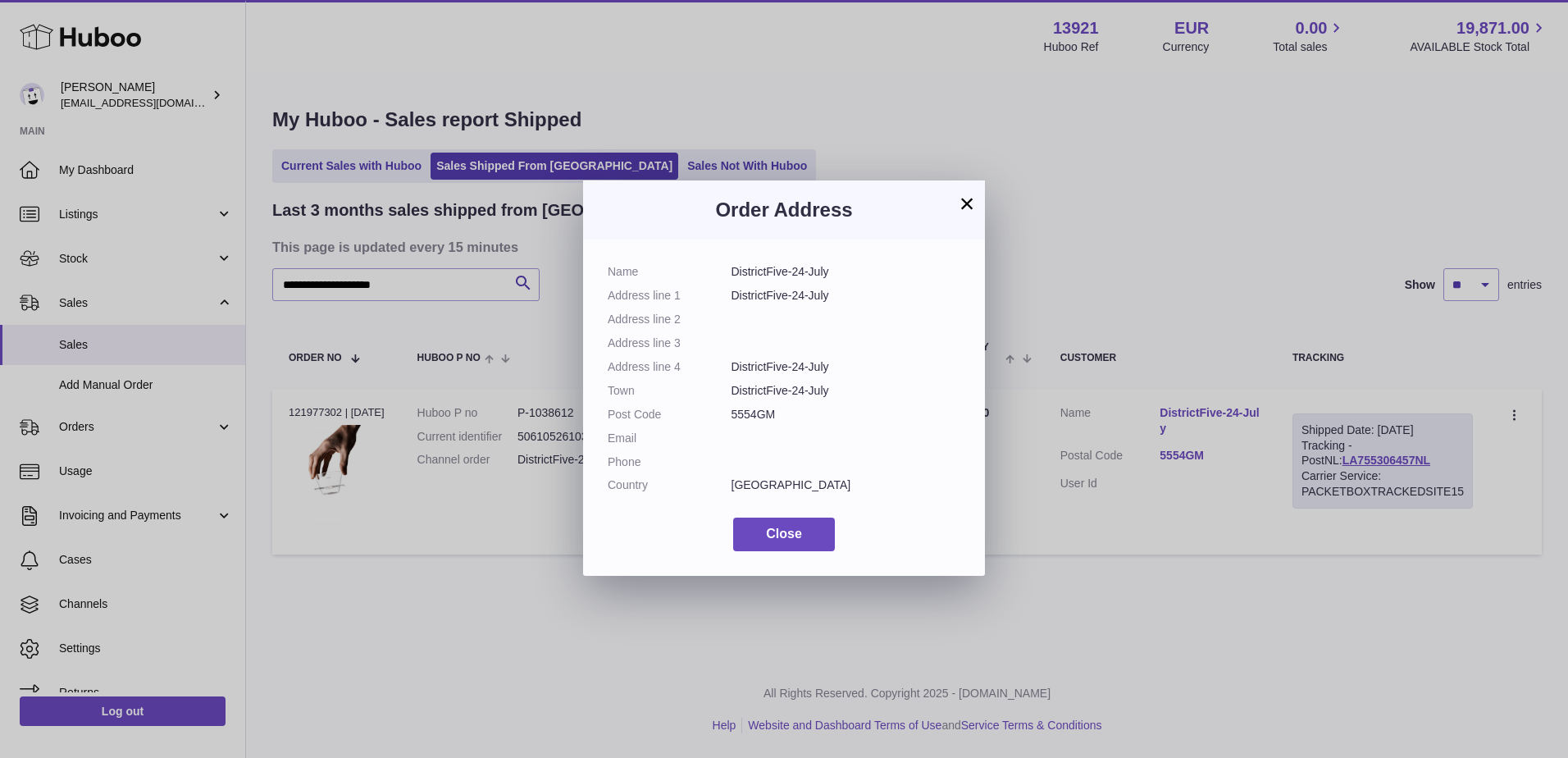
drag, startPoint x: 772, startPoint y: 416, endPoint x: 729, endPoint y: 410, distance: 43.4
click at [729, 410] on dl "Name DistrictFive-24-July Address line 1 DistrictFive-24-July Address line 2 Ad…" at bounding box center [784, 382] width 353 height 237
drag, startPoint x: 729, startPoint y: 410, endPoint x: 832, endPoint y: 460, distance: 114.5
click at [832, 460] on dd at bounding box center [846, 463] width 230 height 16
click at [965, 199] on button "×" at bounding box center [967, 203] width 20 height 20
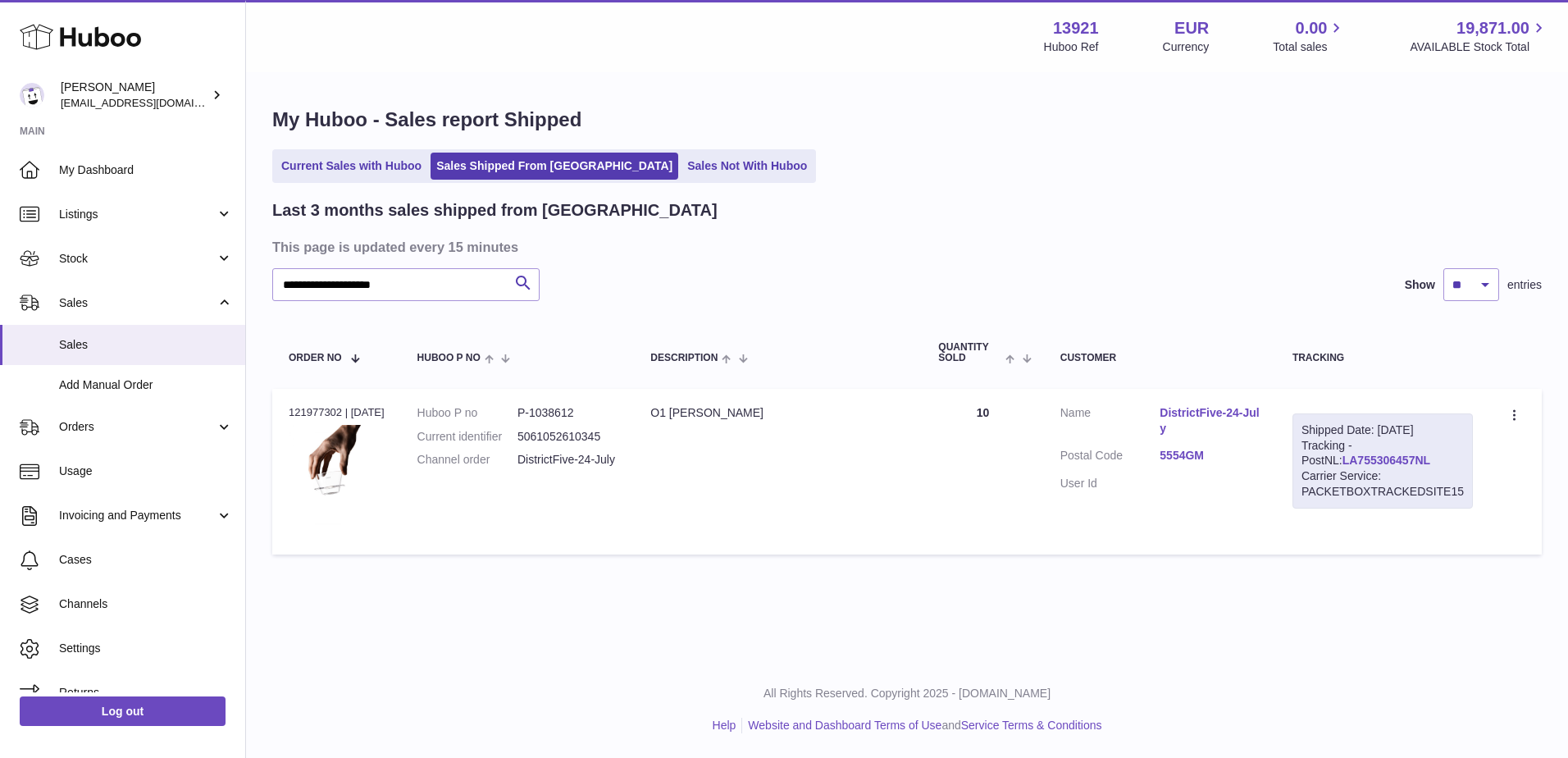
click at [1342, 463] on link "LA755306457NL" at bounding box center [1385, 460] width 88 height 13
click at [492, 477] on td "Huboo P no P-1038612 Current identifier 5061052610345 Channel order DistrictFiv…" at bounding box center [518, 473] width 234 height 167
copy dl "DistrictFive-24-July"
click at [1182, 409] on link "DistrictFive-24-July" at bounding box center [1209, 420] width 100 height 31
click at [859, 164] on div at bounding box center [784, 379] width 1568 height 758
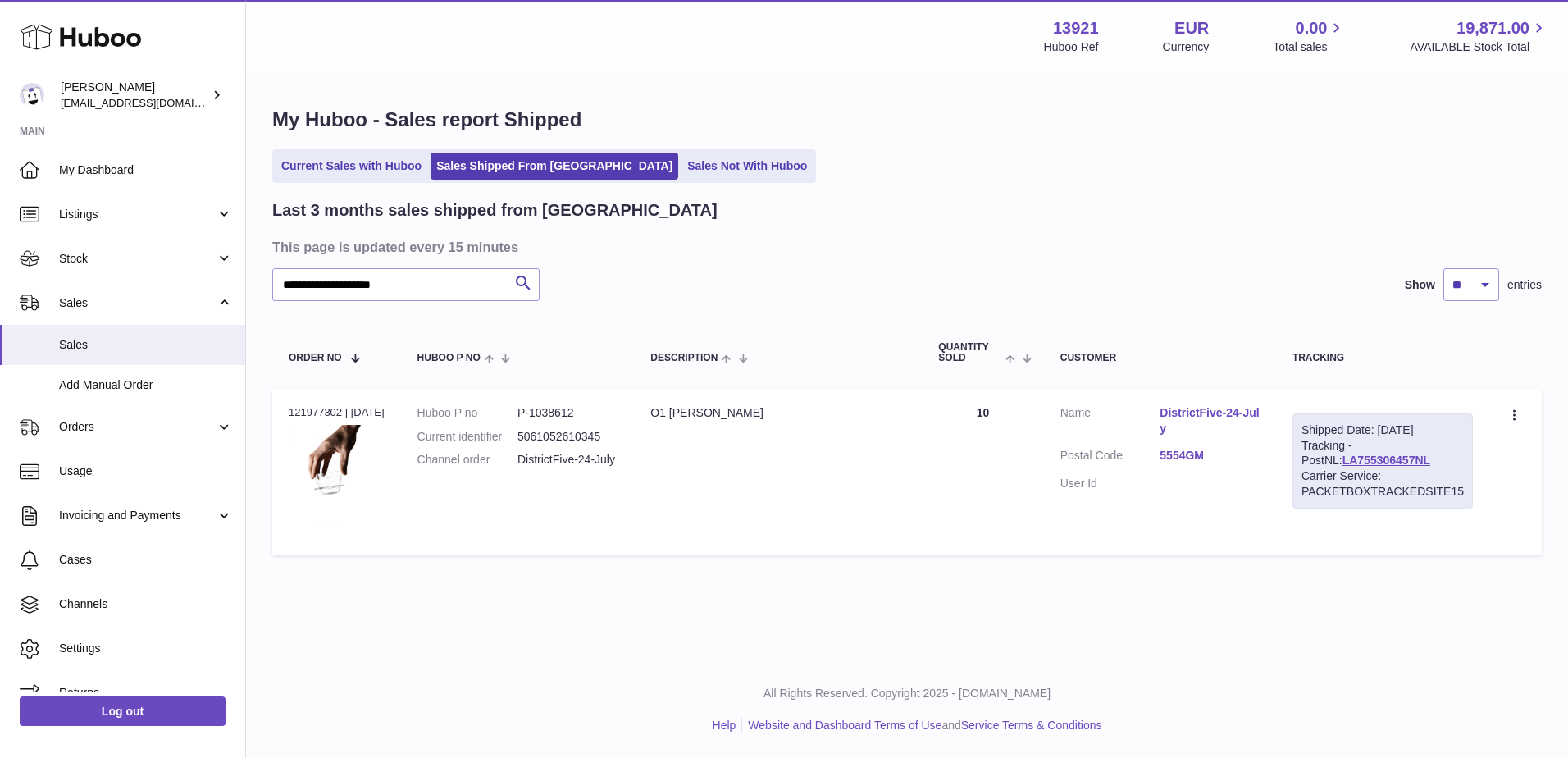
click at [859, 164] on div "Current Sales with Huboo Sales Shipped From [GEOGRAPHIC_DATA] Sales Not With Hu…" at bounding box center [907, 166] width 1269 height 34
drag, startPoint x: 859, startPoint y: 164, endPoint x: 952, endPoint y: 178, distance: 94.0
click at [952, 178] on div "Current Sales with Huboo Sales Shipped From [GEOGRAPHIC_DATA] Sales Not With Hu…" at bounding box center [907, 166] width 1269 height 34
click at [1190, 410] on link "DistrictFive-24-July" at bounding box center [1209, 420] width 100 height 31
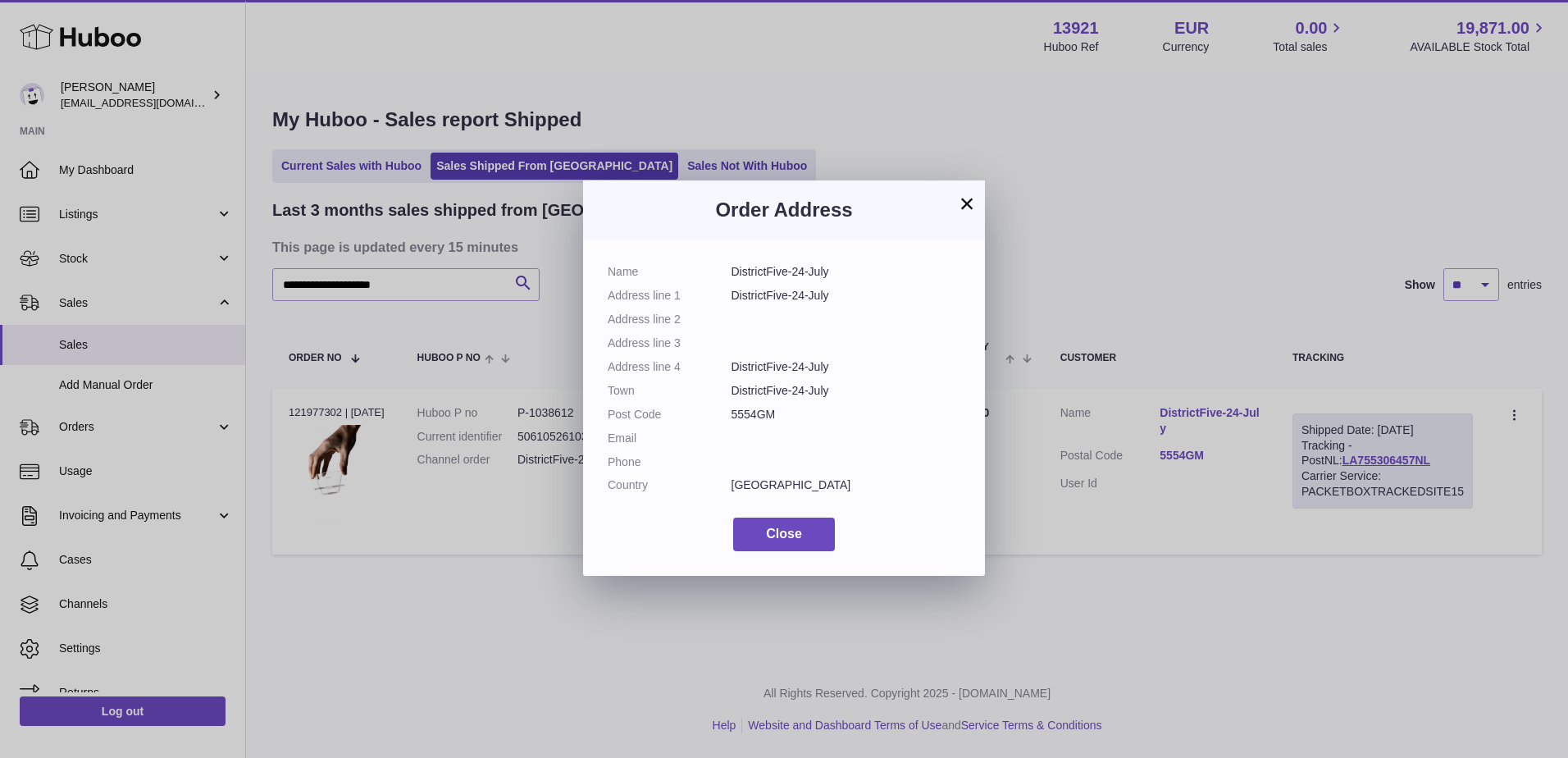
drag, startPoint x: 856, startPoint y: 388, endPoint x: 729, endPoint y: 401, distance: 127.7
click at [729, 401] on dl "Name DistrictFive-24-July Address line 1 DistrictFive-24-July Address line 2 Ad…" at bounding box center [784, 382] width 353 height 237
copy dl "DistrictFive-24-July"
click at [976, 199] on button "×" at bounding box center [967, 203] width 20 height 20
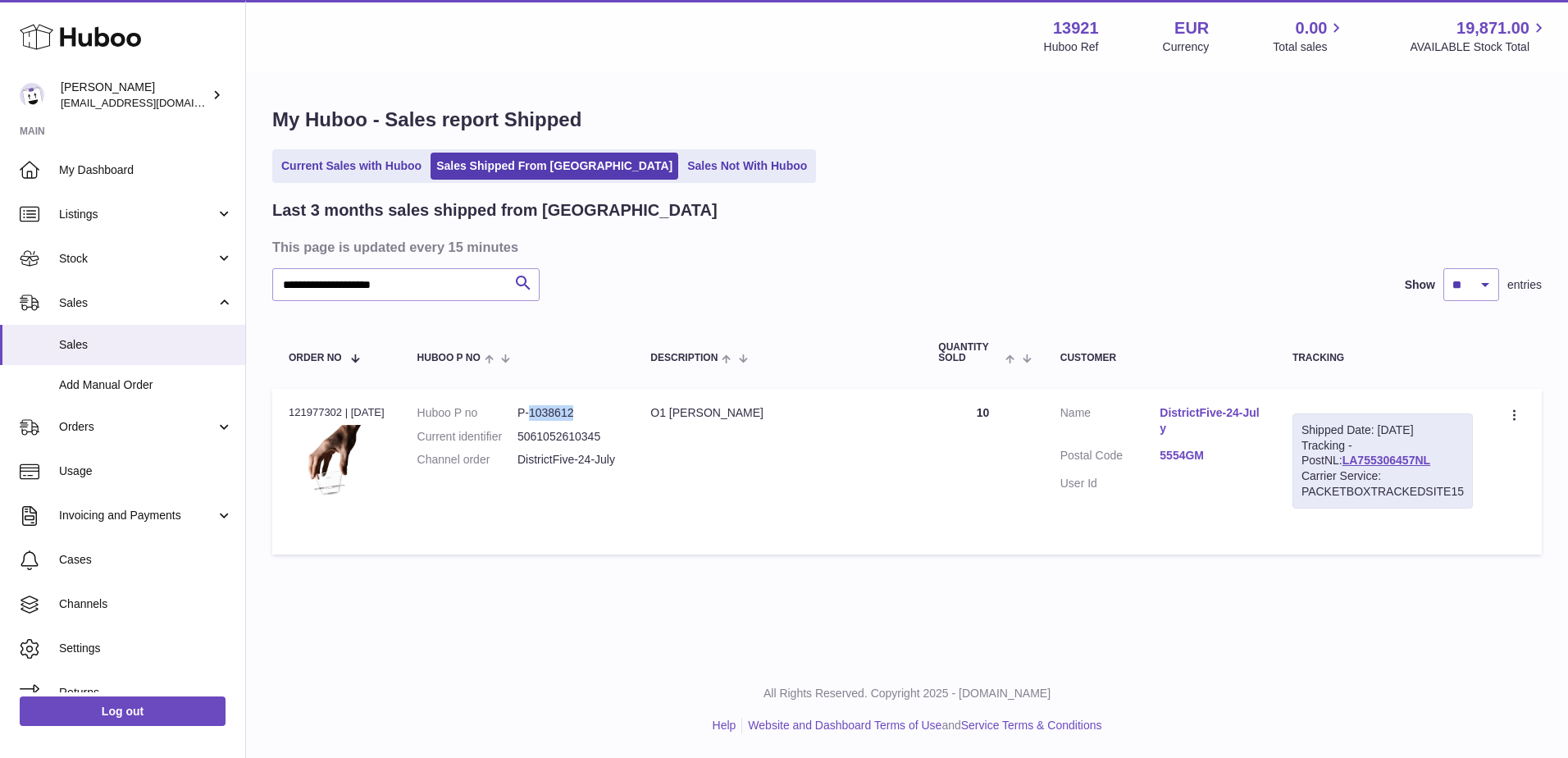
drag, startPoint x: 581, startPoint y: 410, endPoint x: 533, endPoint y: 412, distance: 48.0
click at [533, 412] on dd "P-1038612" at bounding box center [567, 413] width 100 height 16
copy dd "1038612"
